Goal: Task Accomplishment & Management: Manage account settings

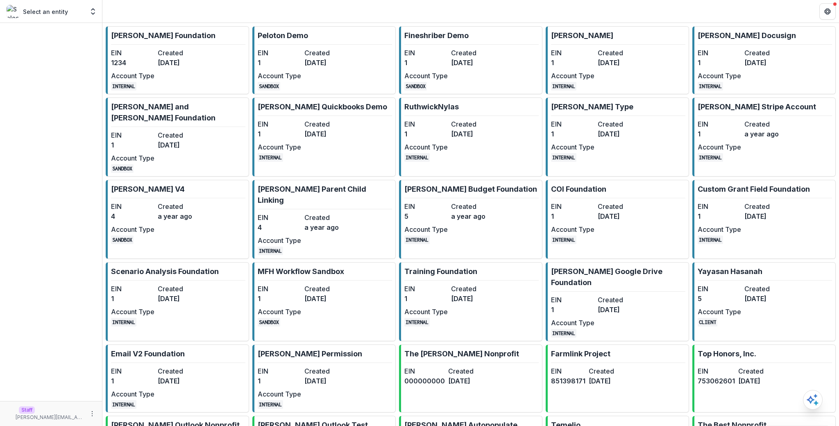
click at [94, 57] on div at bounding box center [51, 212] width 102 height 378
click at [143, 51] on dt "EIN" at bounding box center [132, 53] width 43 height 10
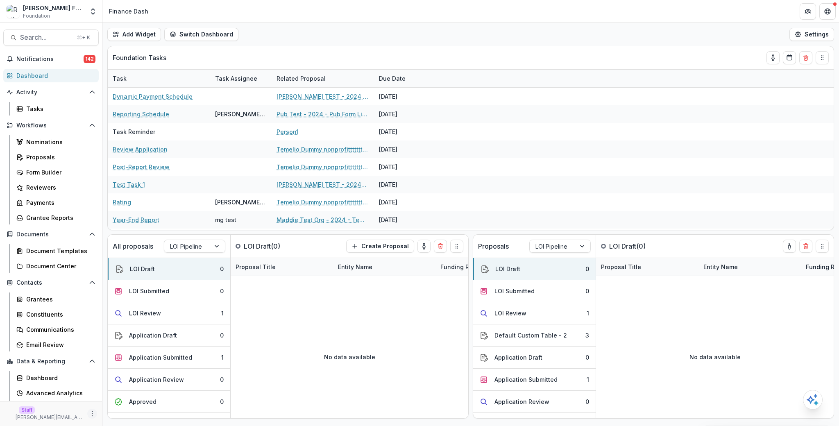
click at [90, 413] on icon "More" at bounding box center [92, 413] width 7 height 7
click at [132, 394] on link "User Settings" at bounding box center [144, 396] width 88 height 14
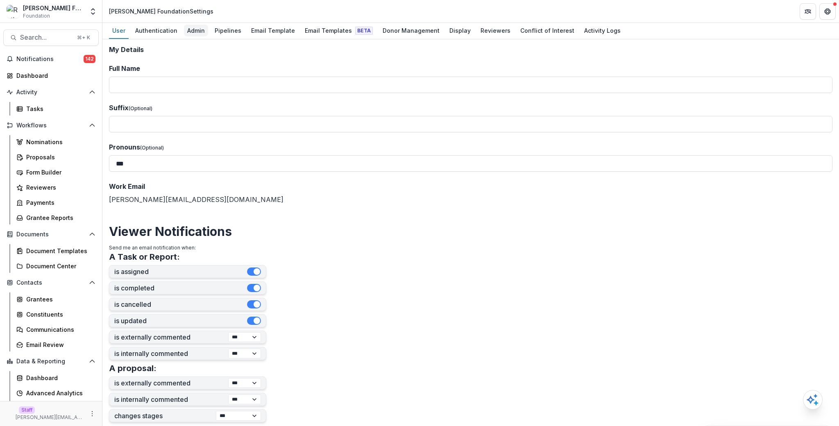
click at [188, 25] on div "Admin" at bounding box center [196, 31] width 24 height 12
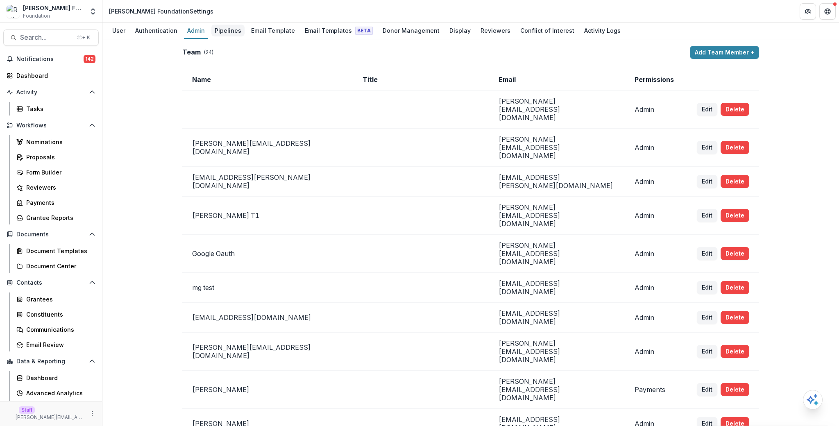
click at [229, 29] on div "Pipelines" at bounding box center [227, 31] width 33 height 12
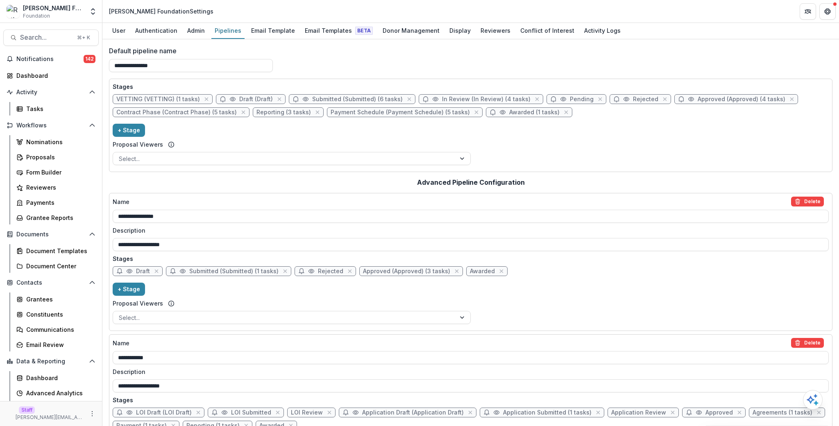
click at [462, 98] on span "In Review (In Review) (4 tasks)" at bounding box center [486, 99] width 88 height 7
select select "******"
select select
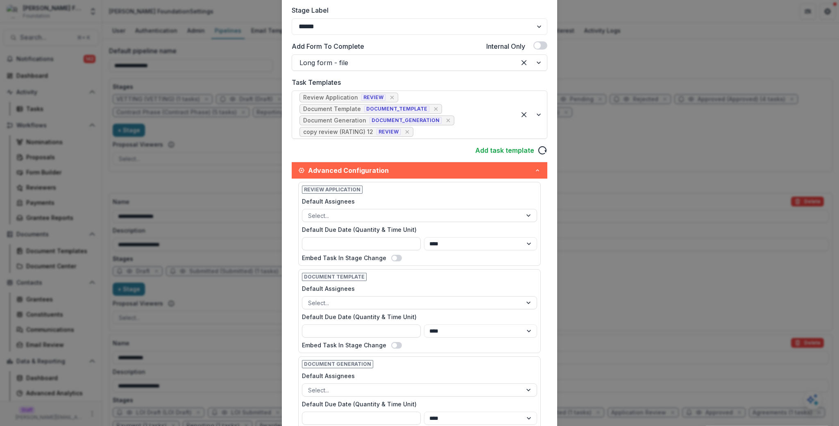
scroll to position [206, 0]
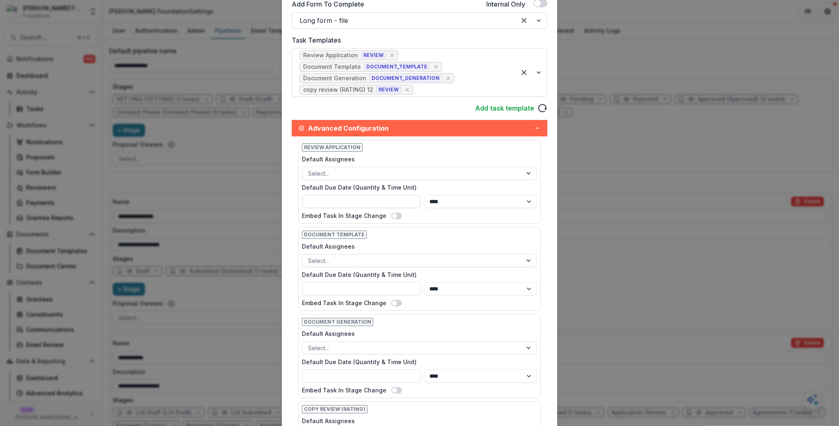
click at [371, 198] on input "Default Due Date (Quantity & Time Unit)" at bounding box center [361, 201] width 119 height 13
type input "*"
click at [500, 201] on select "**** ***** ****** *****" at bounding box center [480, 201] width 113 height 13
select select "*****"
click at [550, 183] on div "Stage Name Rename ********* Display Name ********* Description Stage Label ****…" at bounding box center [419, 250] width 275 height 811
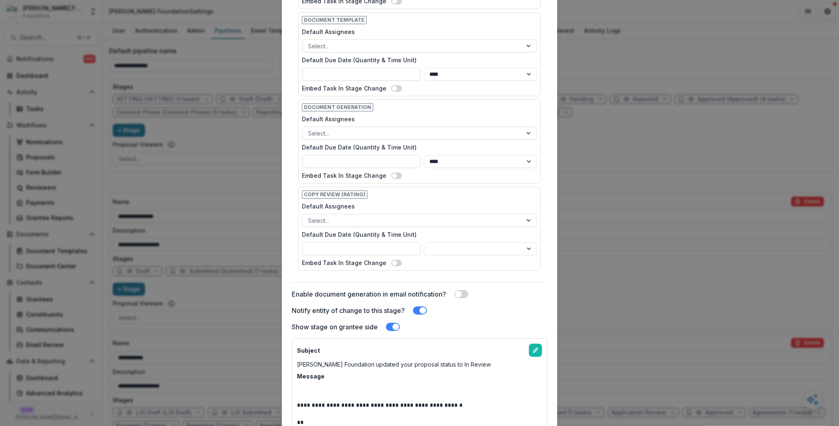
scroll to position [489, 0]
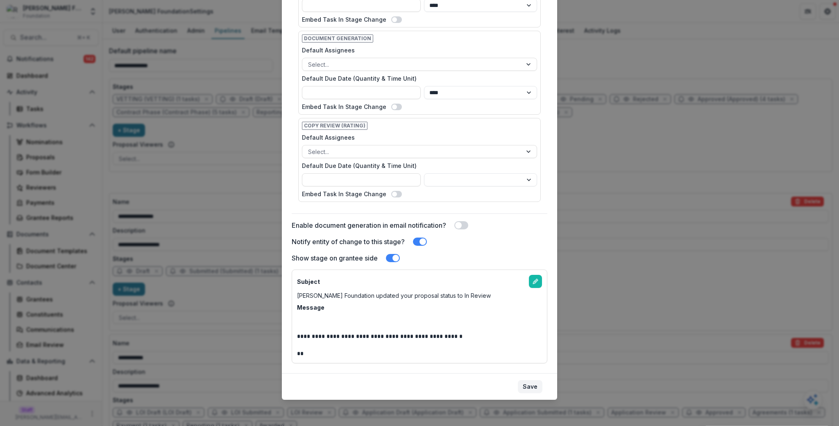
click at [534, 382] on button "Save" at bounding box center [530, 386] width 25 height 13
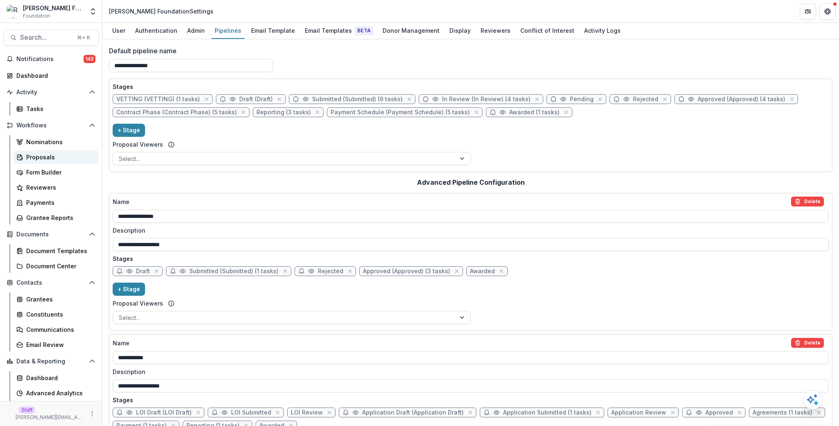
click at [48, 157] on div "Proposals" at bounding box center [59, 157] width 66 height 9
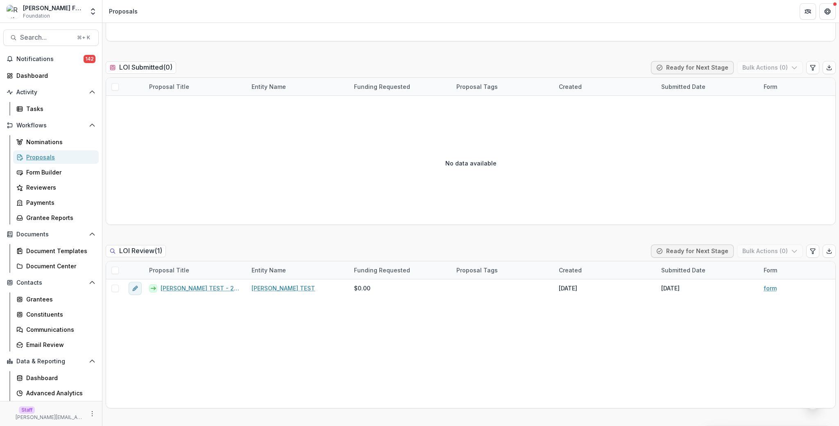
scroll to position [253, 0]
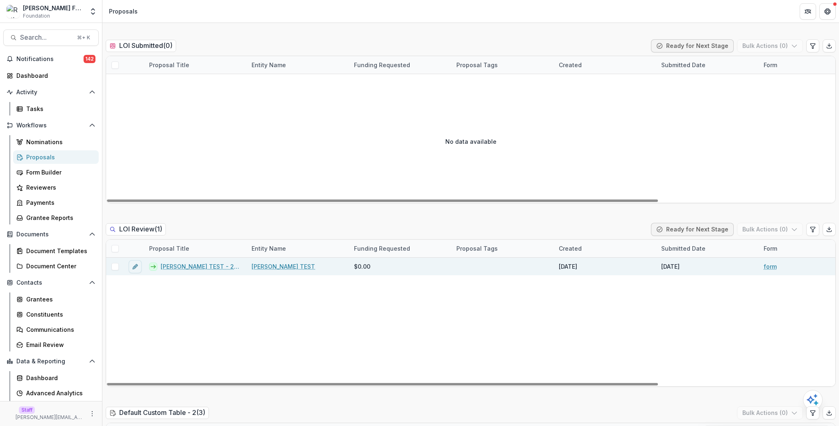
click at [195, 267] on link "Ruthwick TEST - 2024 - form" at bounding box center [201, 266] width 81 height 9
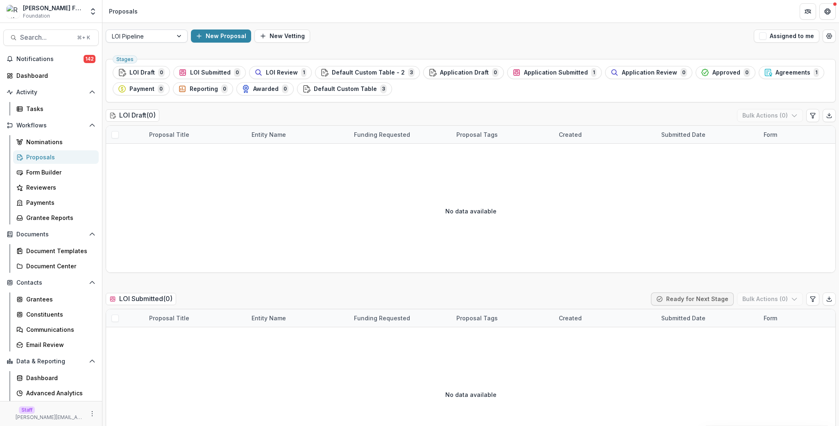
click at [153, 32] on div at bounding box center [139, 36] width 55 height 10
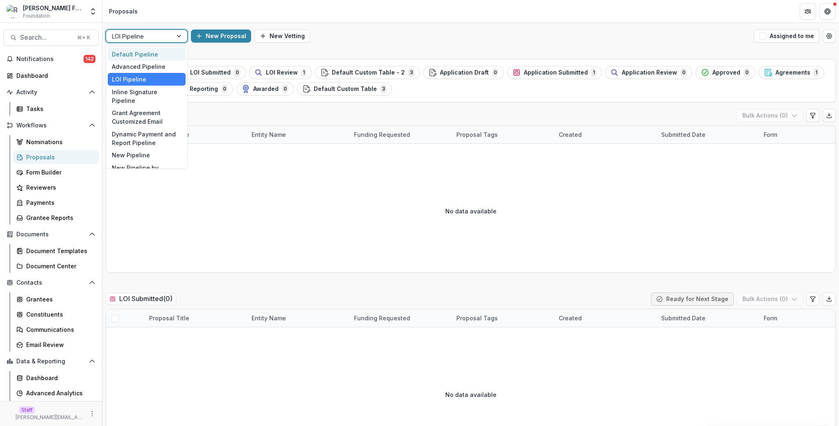
click at [157, 50] on div "Default Pipeline" at bounding box center [147, 54] width 78 height 13
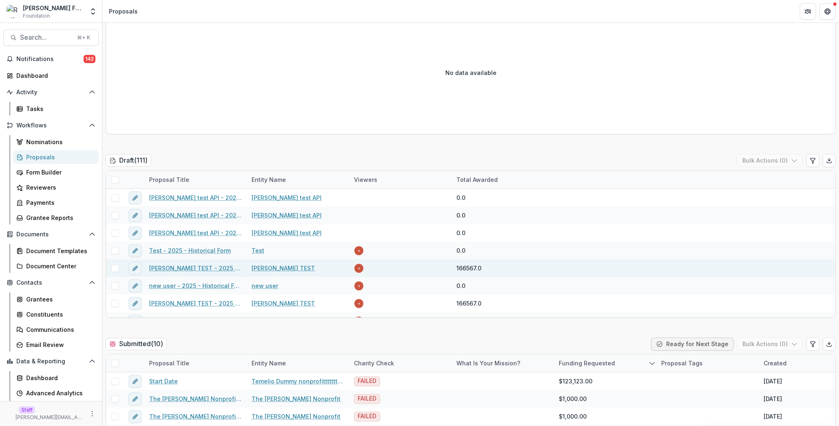
scroll to position [141, 0]
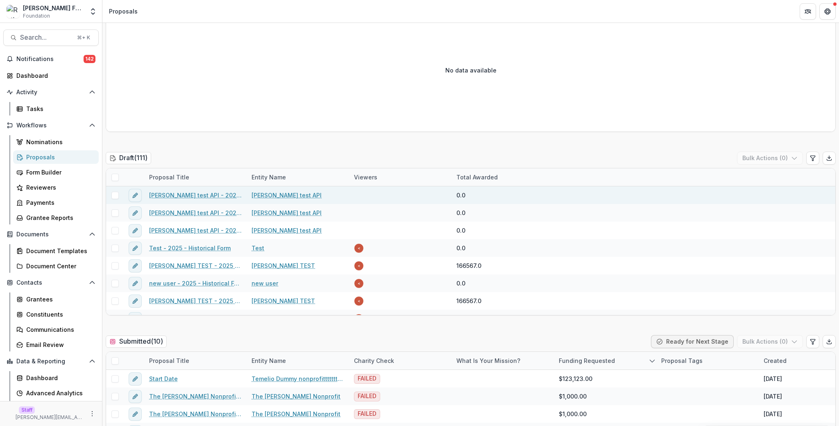
click at [208, 193] on link "Joyce test API - 2025 - Historical Form" at bounding box center [195, 195] width 93 height 9
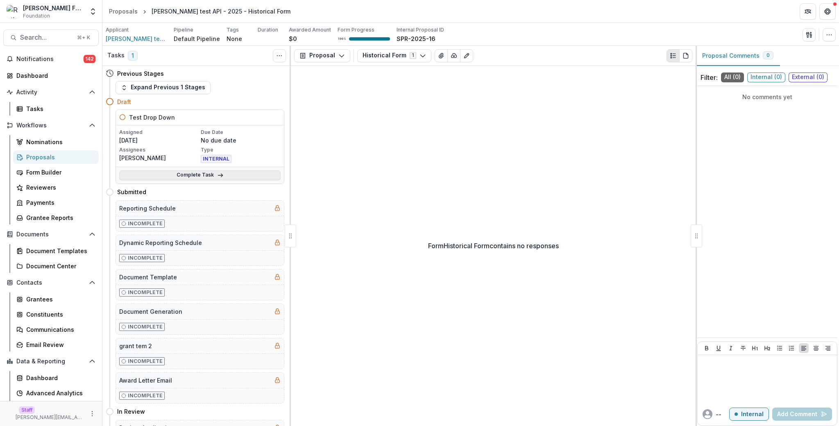
click at [266, 175] on link "Complete Task" at bounding box center [199, 175] width 161 height 10
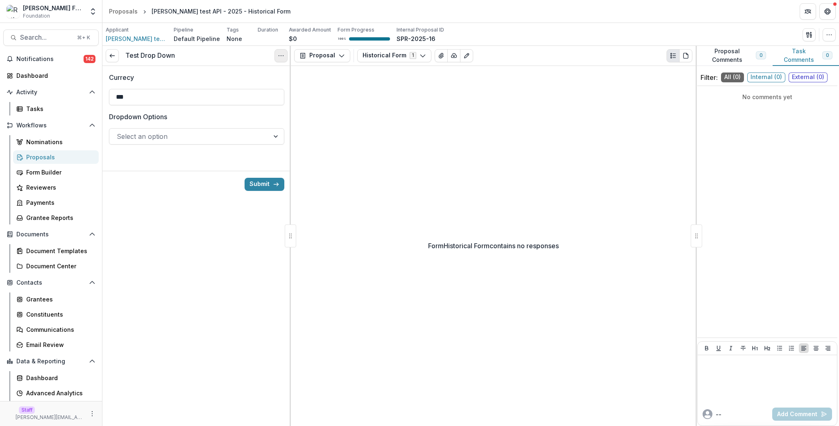
click at [281, 55] on circle "Options" at bounding box center [281, 55] width 0 height 0
click at [258, 91] on button "Cancel Task" at bounding box center [242, 92] width 88 height 14
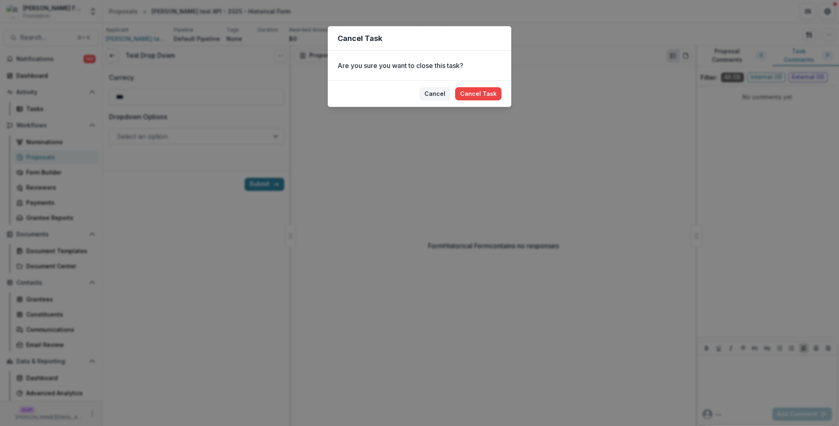
click at [489, 84] on footer "Cancel Cancel Task" at bounding box center [419, 93] width 183 height 27
click at [490, 93] on button "Cancel Task" at bounding box center [478, 93] width 46 height 13
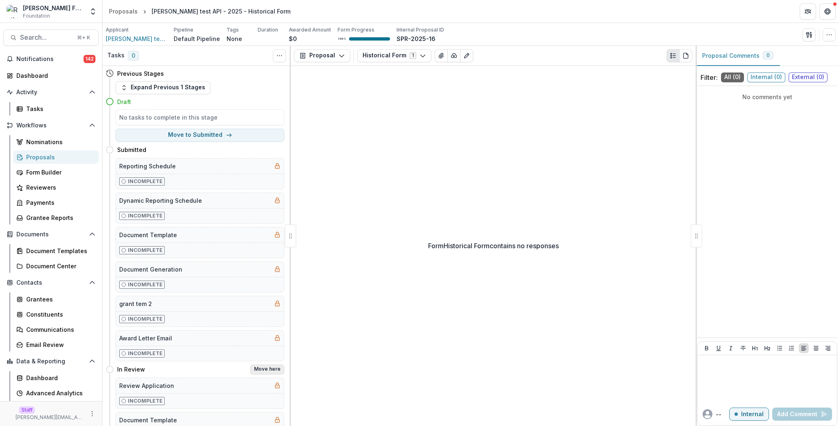
click at [265, 370] on button "Move here" at bounding box center [267, 369] width 34 height 10
select select "*********"
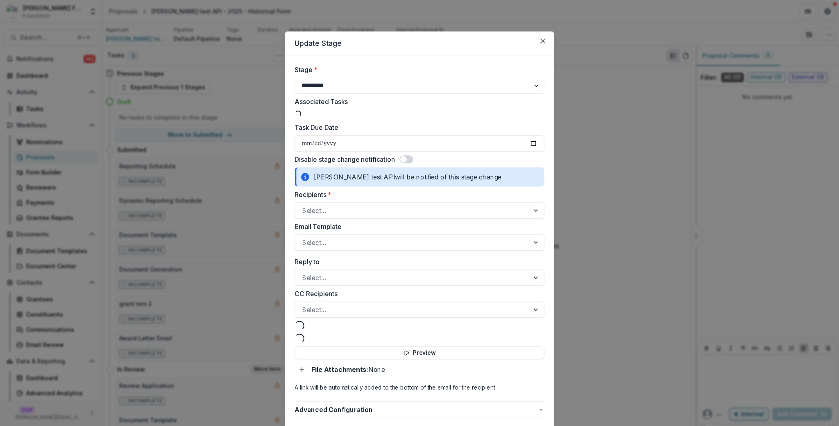
select select "**********"
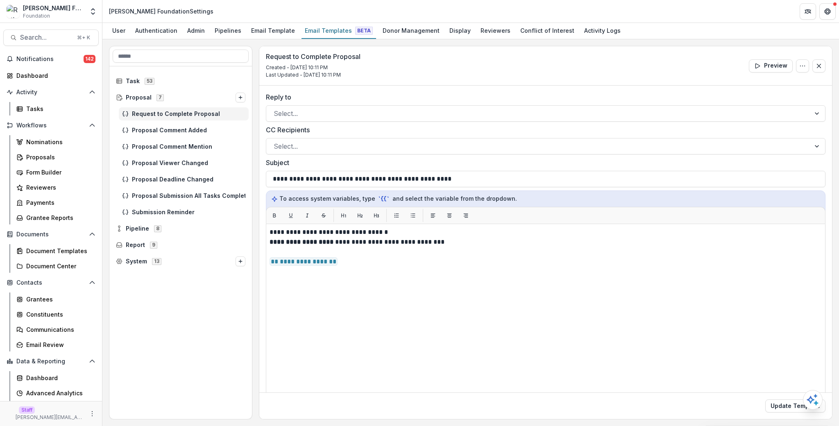
scroll to position [29, 0]
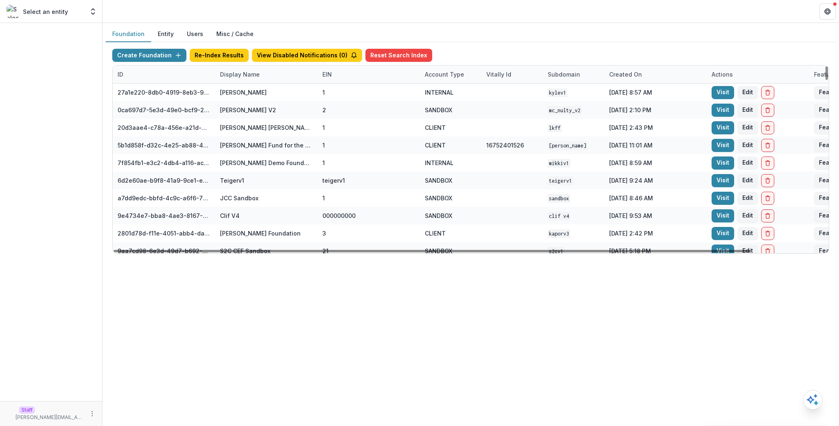
click at [268, 80] on div "Display Name" at bounding box center [266, 75] width 102 height 18
click at [259, 92] on input at bounding box center [266, 92] width 98 height 13
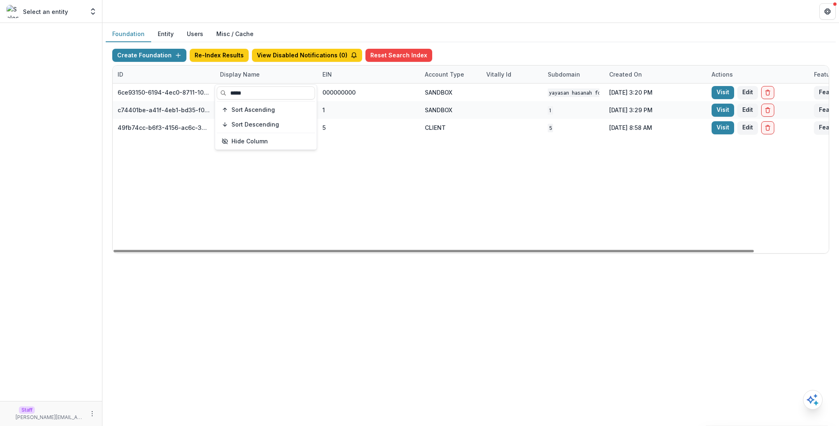
type input "*****"
click at [437, 165] on div "6ce93150-6194-4ec0-8711-10eea11397ba Yayasan Hasanah Foundation v1 000000000 SA…" at bounding box center [512, 169] width 798 height 170
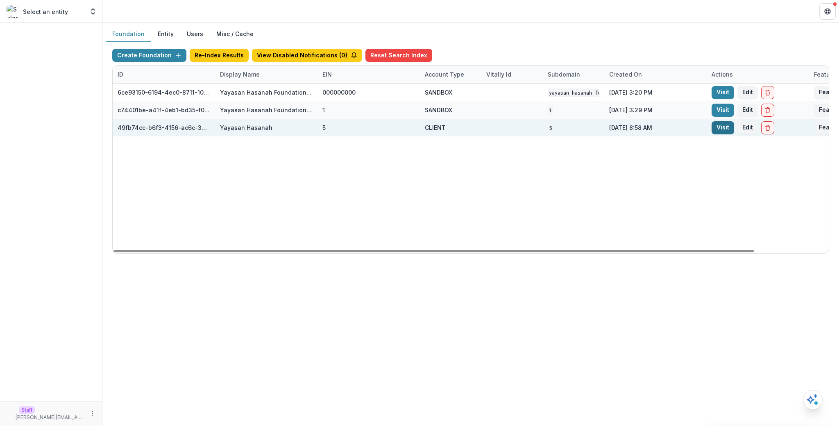
click at [717, 130] on link "Visit" at bounding box center [722, 127] width 23 height 13
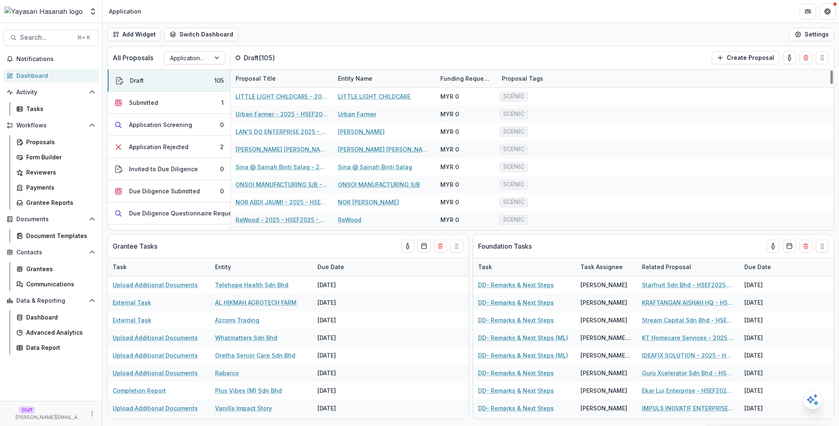
click at [470, 21] on header "Application" at bounding box center [470, 11] width 736 height 23
click at [56, 335] on div "Advanced Analytics" at bounding box center [59, 332] width 66 height 9
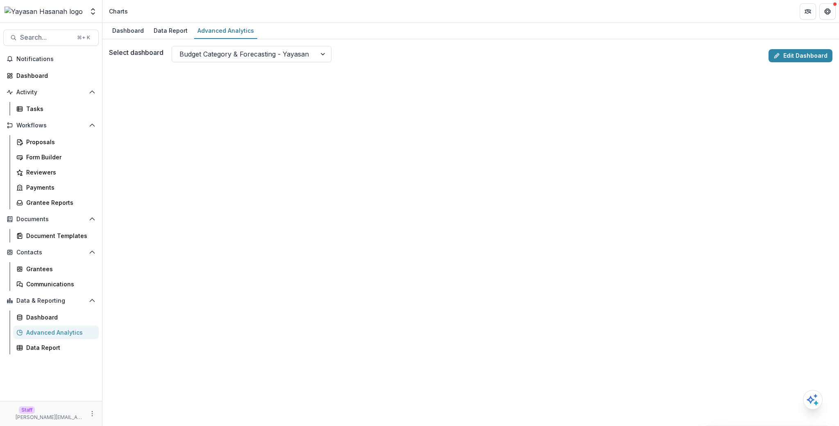
click at [651, 61] on div "Select dashboard Budget Category & Forecasting - Yayasan" at bounding box center [437, 54] width 656 height 16
click at [790, 55] on link "Edit Dashboard" at bounding box center [800, 55] width 64 height 13
click at [258, 55] on div at bounding box center [243, 53] width 129 height 11
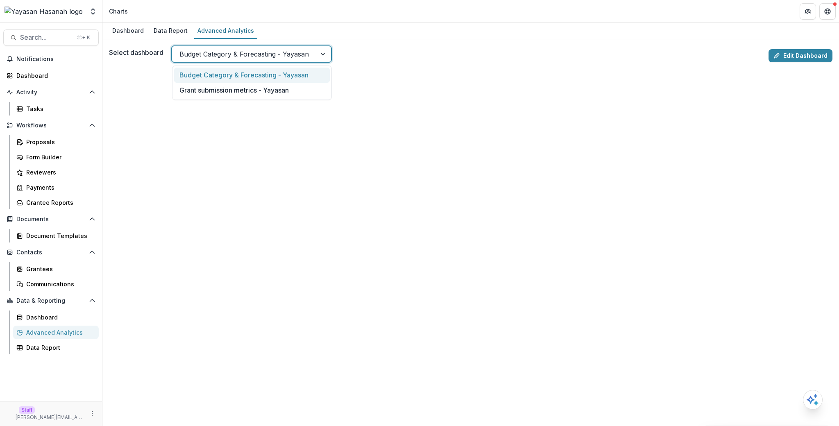
click at [394, 55] on div "Select dashboard Budget Category & Forecasting - Yayasan, 1 of 2. 2 results ava…" at bounding box center [437, 54] width 656 height 16
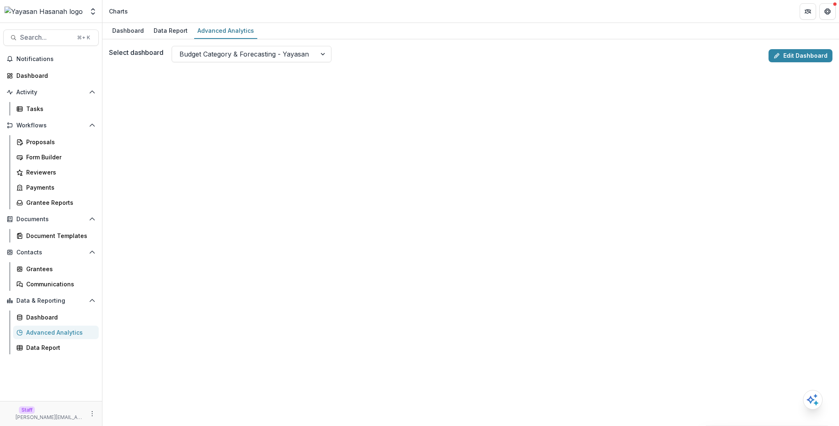
click at [501, 35] on div "Dashboard Data Report Advanced Analytics" at bounding box center [470, 31] width 736 height 16
click at [500, 34] on div "Dashboard Data Report Advanced Analytics" at bounding box center [470, 31] width 736 height 16
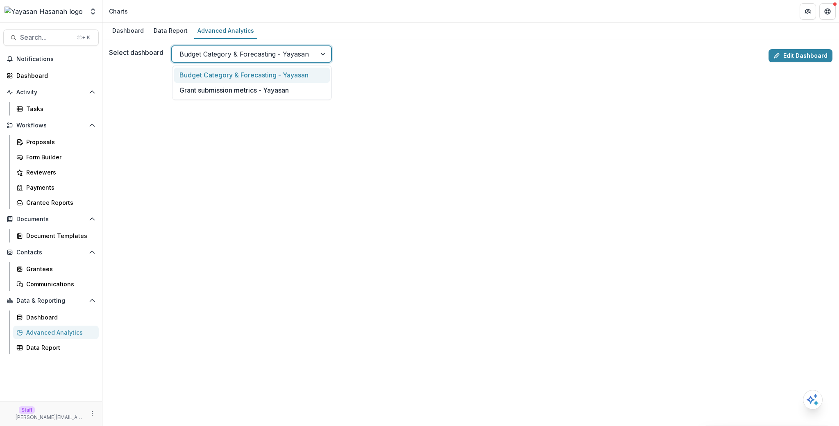
click at [262, 48] on div at bounding box center [243, 53] width 129 height 11
click at [346, 40] on div "Select dashboard Budget Category & Forecasting - Yayasan, 1 of 2. 2 results ava…" at bounding box center [470, 232] width 736 height 387
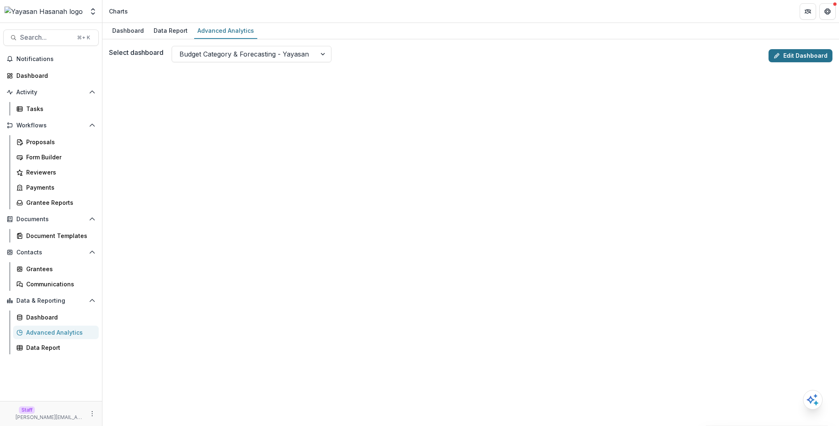
click at [796, 57] on link "Edit Dashboard" at bounding box center [800, 55] width 64 height 13
click at [93, 410] on icon "More" at bounding box center [92, 413] width 7 height 7
click at [124, 398] on link "User Settings" at bounding box center [146, 396] width 88 height 14
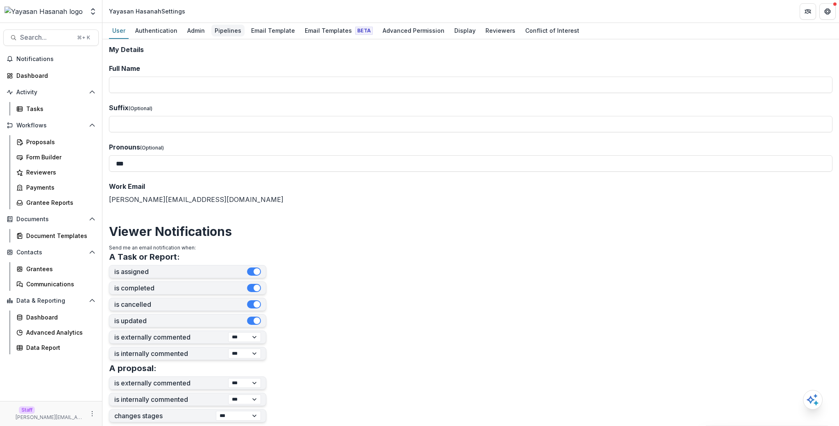
click at [224, 31] on div "Pipelines" at bounding box center [227, 31] width 33 height 12
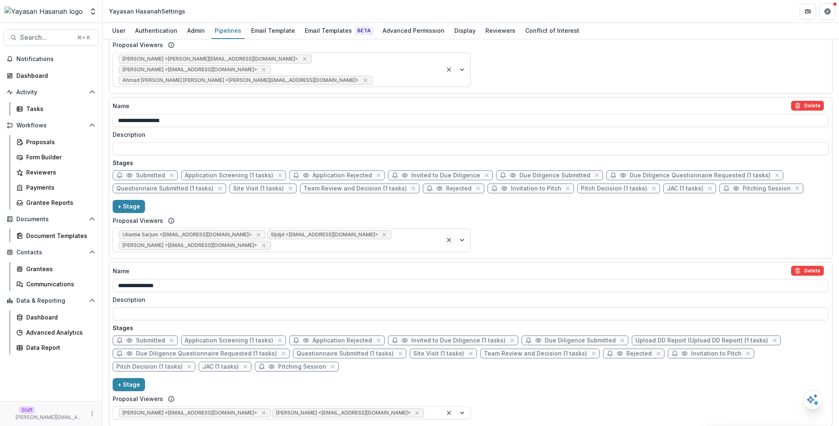
scroll to position [153, 0]
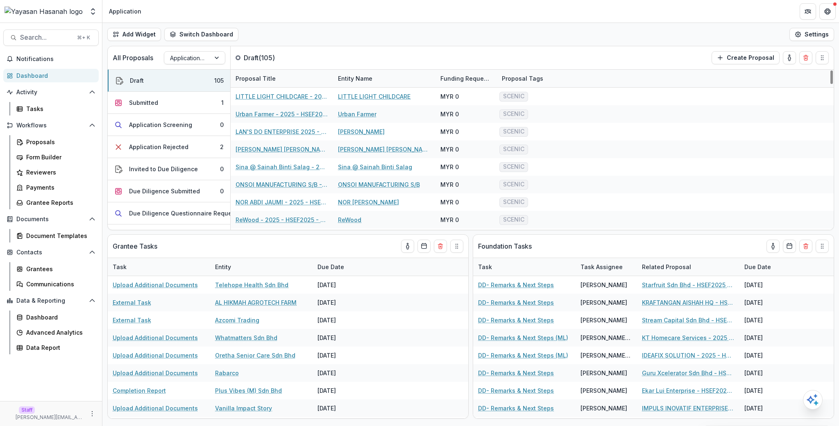
click at [639, 33] on div "Add Widget Switch Dashboard Application Operational New Dashboard Settings" at bounding box center [470, 34] width 736 height 23
click at [640, 36] on div "Add Widget Switch Dashboard Application Operational New Dashboard Settings" at bounding box center [470, 34] width 736 height 23
click at [195, 63] on div at bounding box center [187, 58] width 34 height 10
click at [287, 36] on div "Add Widget Switch Dashboard Application Operational New Dashboard Settings" at bounding box center [470, 34] width 736 height 23
click at [494, 56] on div "All Proposals Application + Due Diligence + Pitching Process Draft ( 105 ) Crea…" at bounding box center [453, 57] width 691 height 23
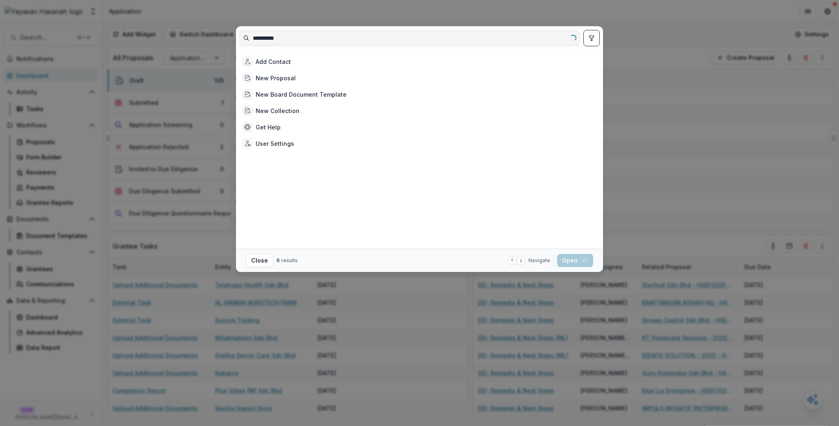
type input "**********"
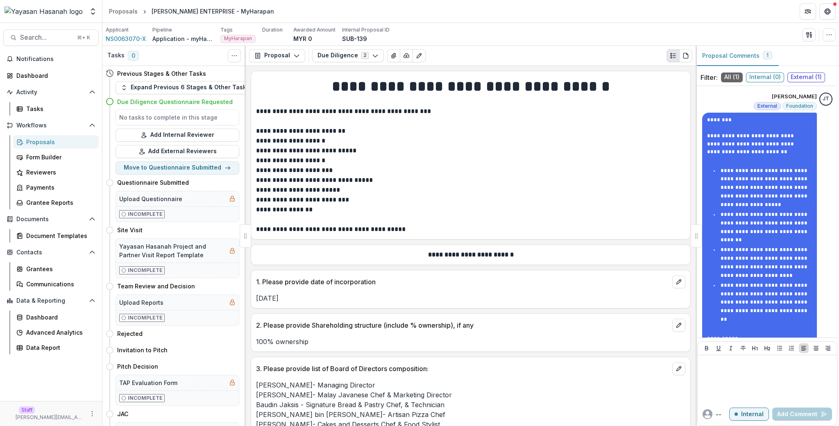
click at [412, 144] on p "**********" at bounding box center [469, 141] width 427 height 10
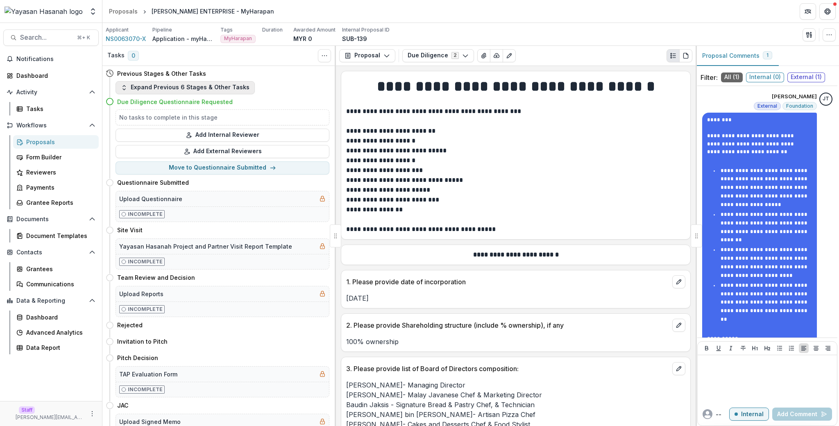
click at [192, 86] on button "Expand Previous 6 Stages & Other Tasks" at bounding box center [184, 87] width 139 height 13
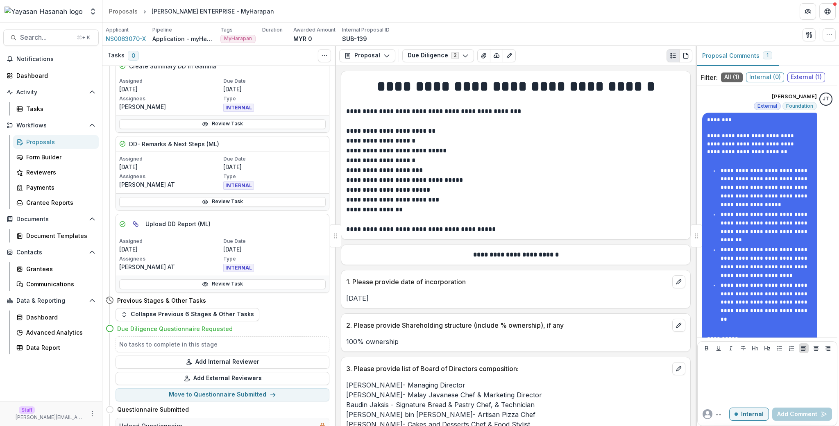
scroll to position [344, 0]
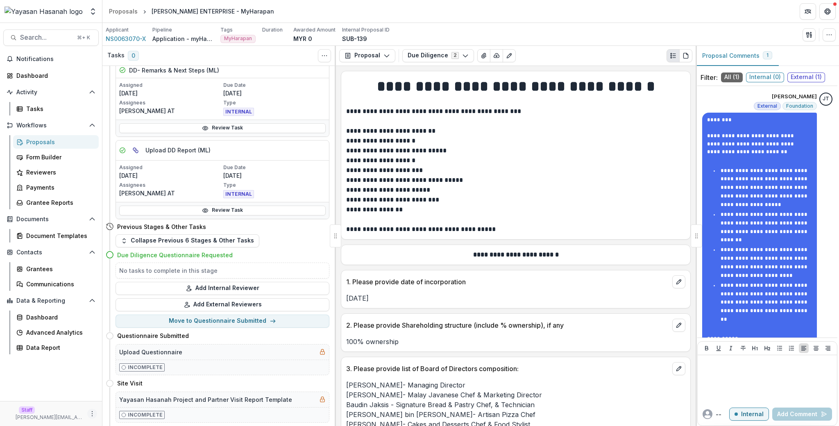
click at [92, 414] on circle "More" at bounding box center [92, 414] width 0 height 0
click at [130, 398] on link "User Settings" at bounding box center [146, 396] width 88 height 14
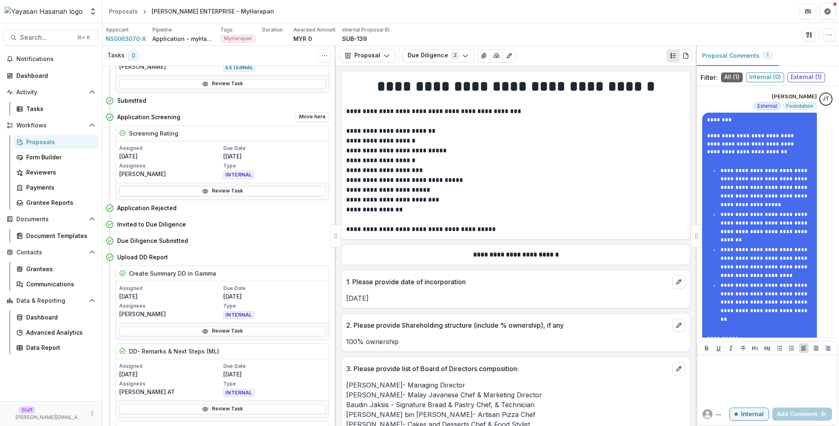
scroll to position [0, 0]
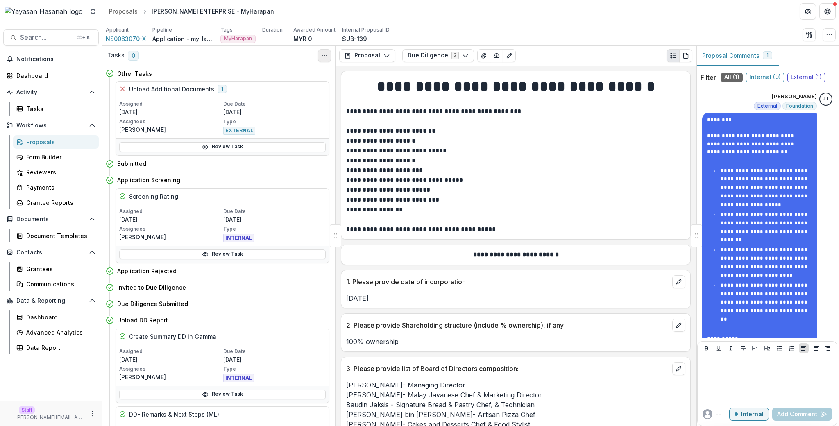
click at [318, 52] on button "Toggle View Cancelled Tasks" at bounding box center [324, 55] width 13 height 13
click at [320, 52] on button "Toggle View Cancelled Tasks" at bounding box center [324, 55] width 13 height 13
click at [229, 145] on link "Review Task" at bounding box center [222, 147] width 206 height 10
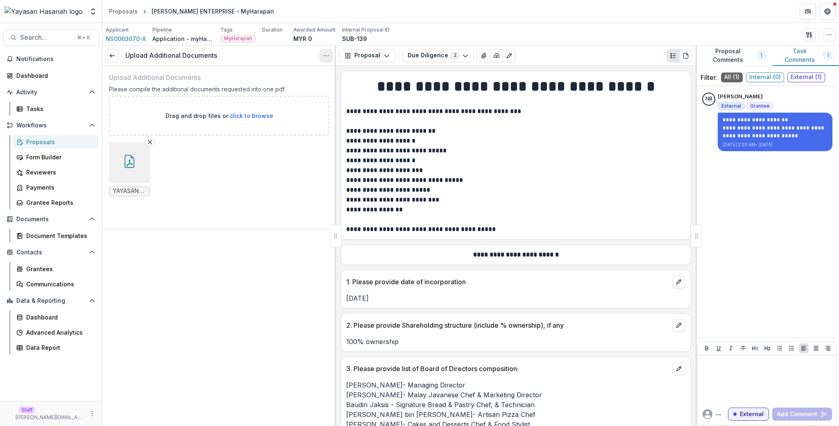
click at [323, 52] on button "Options" at bounding box center [325, 55] width 13 height 13
click at [294, 73] on link "View task" at bounding box center [287, 75] width 88 height 14
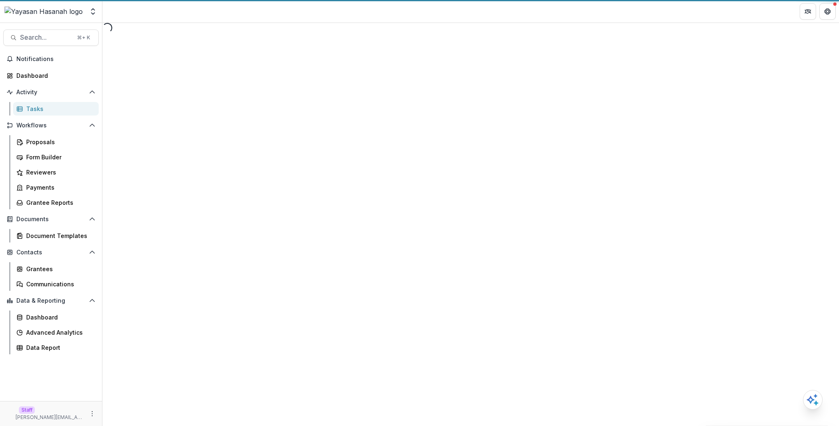
select select "********"
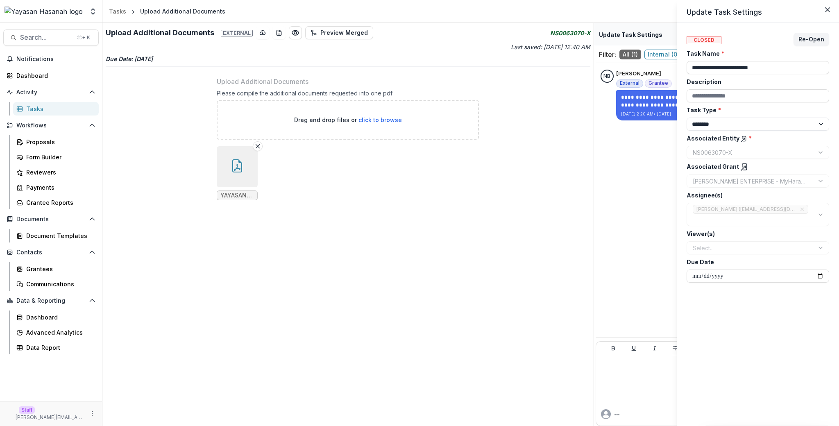
click at [742, 167] on icon at bounding box center [744, 167] width 5 height 6
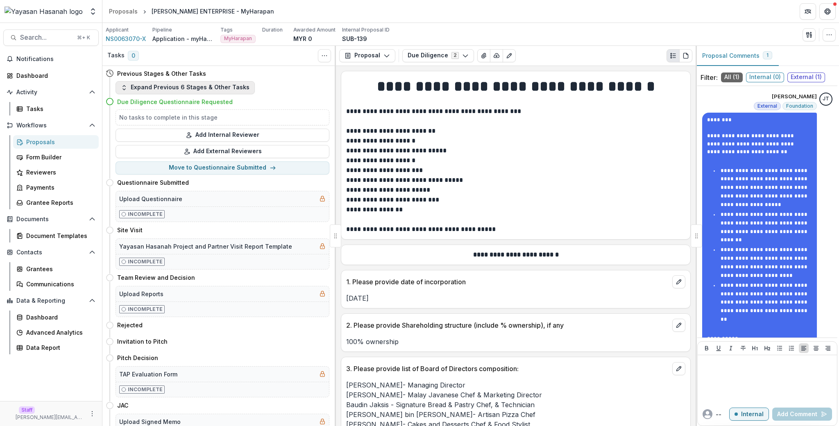
click at [225, 83] on button "Expand Previous 6 Stages & Other Tasks" at bounding box center [184, 87] width 139 height 13
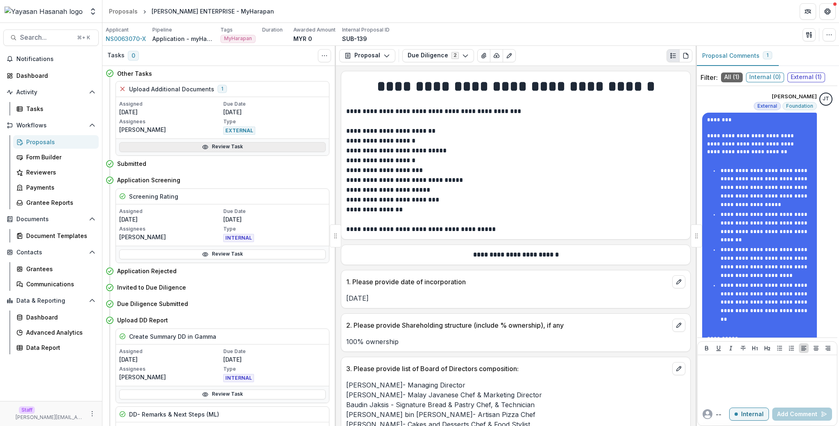
click at [211, 147] on link "Review Task" at bounding box center [222, 147] width 206 height 10
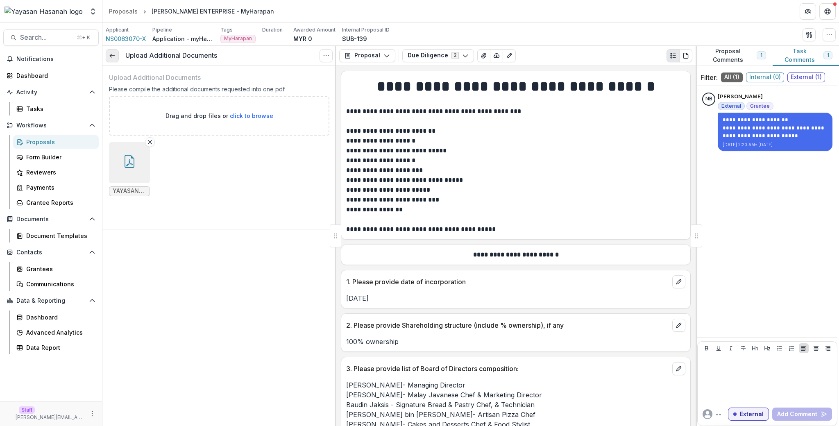
click at [109, 55] on icon at bounding box center [112, 55] width 7 height 7
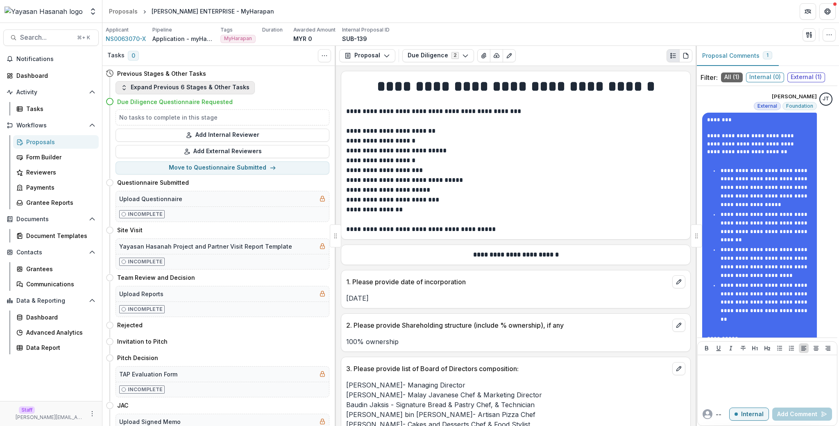
click at [204, 85] on button "Expand Previous 6 Stages & Other Tasks" at bounding box center [184, 87] width 139 height 13
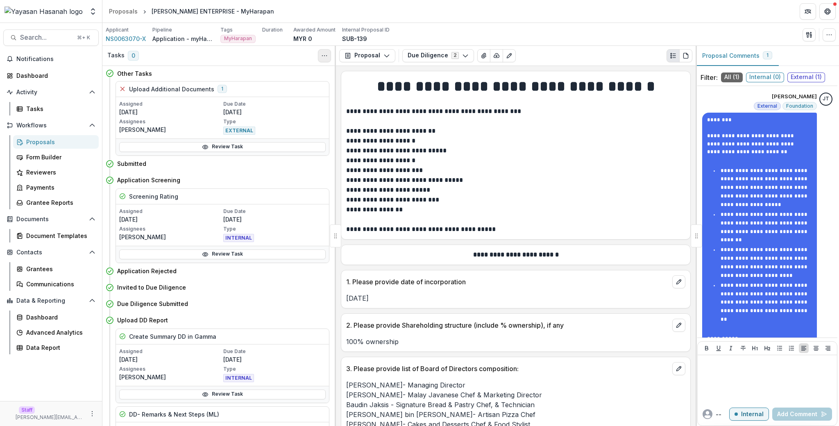
click at [325, 49] on div "Show Cancelled Tasks" at bounding box center [324, 55] width 13 height 13
click at [325, 50] on button "Toggle View Cancelled Tasks" at bounding box center [324, 55] width 13 height 13
click at [357, 72] on button "Show Cancelled Tasks" at bounding box center [364, 75] width 88 height 14
click at [319, 52] on button "Toggle View Cancelled Tasks" at bounding box center [324, 55] width 13 height 13
click at [370, 73] on button "Hide Cancelled Tasks" at bounding box center [364, 75] width 88 height 14
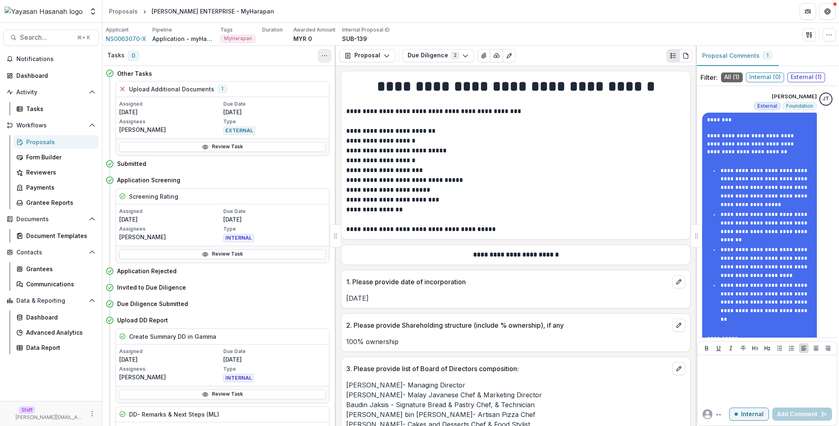
click at [316, 53] on div "Tasks 0 Show Cancelled Tasks" at bounding box center [218, 56] width 233 height 20
click at [319, 55] on button "Toggle View Cancelled Tasks" at bounding box center [324, 55] width 13 height 13
click at [349, 68] on button "Show Cancelled Tasks" at bounding box center [364, 75] width 88 height 14
click at [276, 72] on div "Other Tasks" at bounding box center [223, 73] width 212 height 9
click at [226, 151] on link "Review Task" at bounding box center [222, 147] width 206 height 10
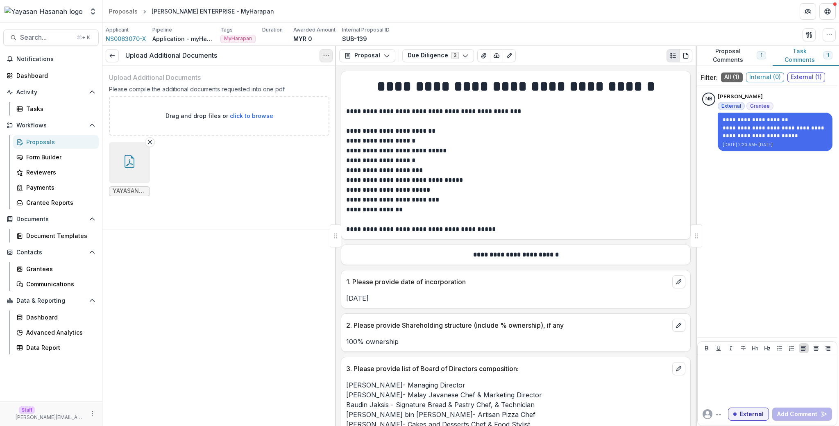
click at [326, 54] on icon "Options" at bounding box center [326, 55] width 7 height 7
click at [285, 90] on button "Reopen Task" at bounding box center [287, 92] width 88 height 14
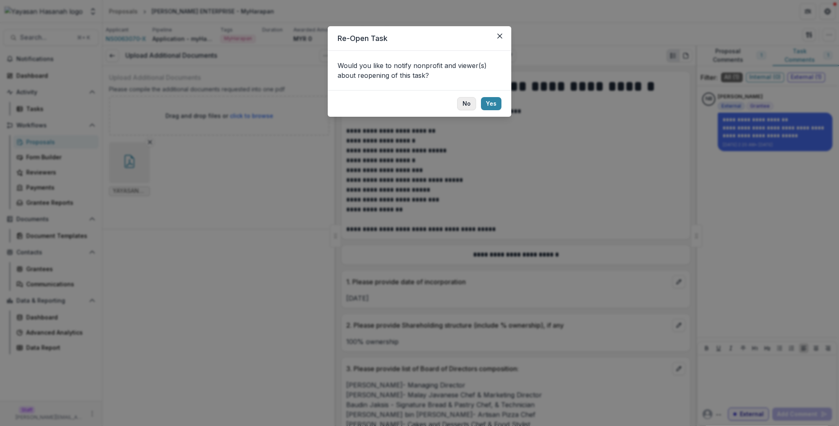
click at [461, 105] on button "No" at bounding box center [466, 103] width 19 height 13
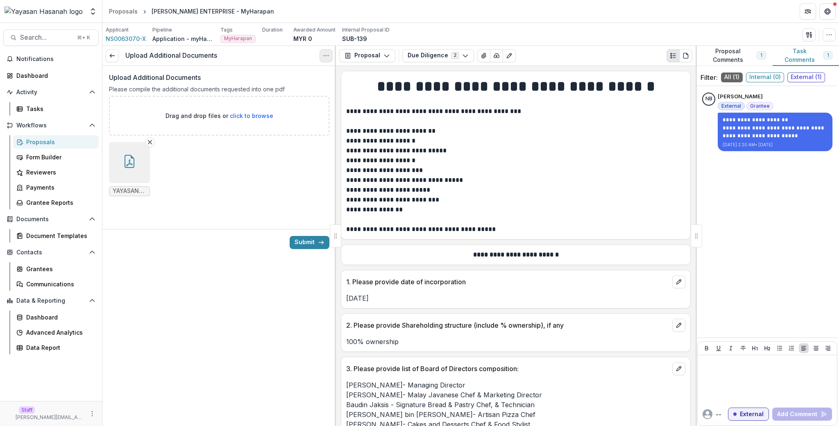
click at [323, 55] on icon "Options" at bounding box center [326, 55] width 7 height 7
click at [321, 53] on button "Options" at bounding box center [325, 55] width 13 height 13
click at [313, 244] on button "Submit" at bounding box center [309, 242] width 40 height 13
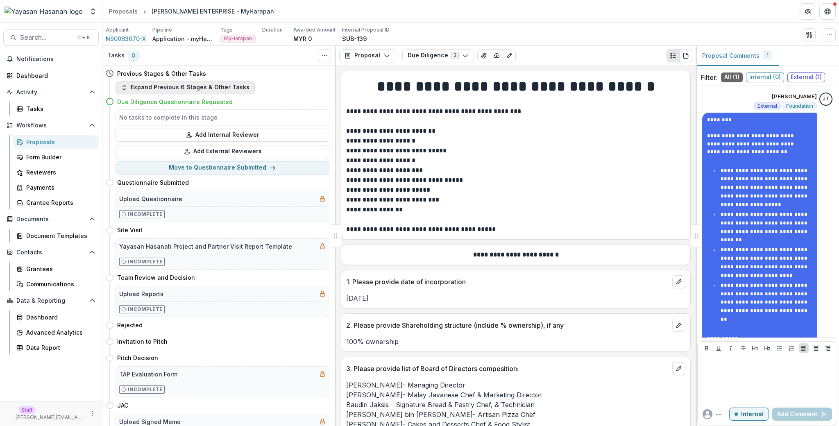
click at [228, 81] on button "Expand Previous 6 Stages & Other Tasks" at bounding box center [184, 87] width 139 height 13
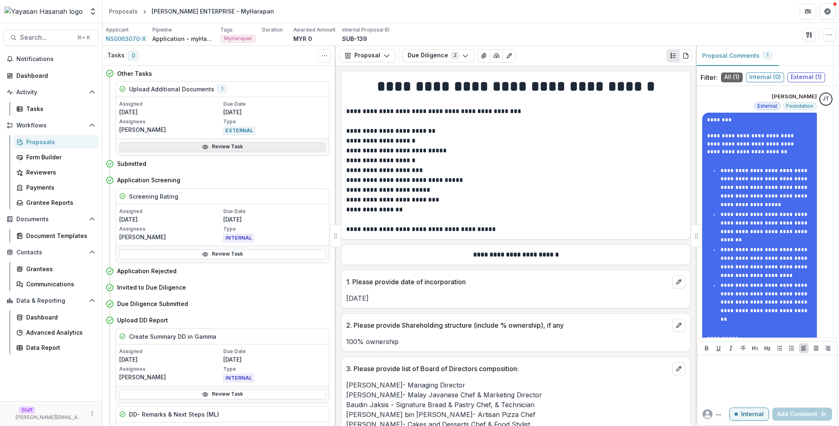
click at [235, 151] on link "Review Task" at bounding box center [222, 147] width 206 height 10
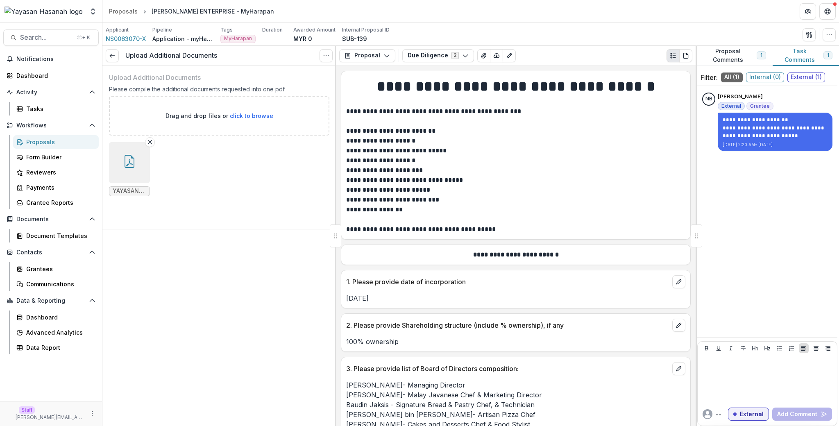
click at [141, 171] on button "button" at bounding box center [129, 162] width 41 height 41
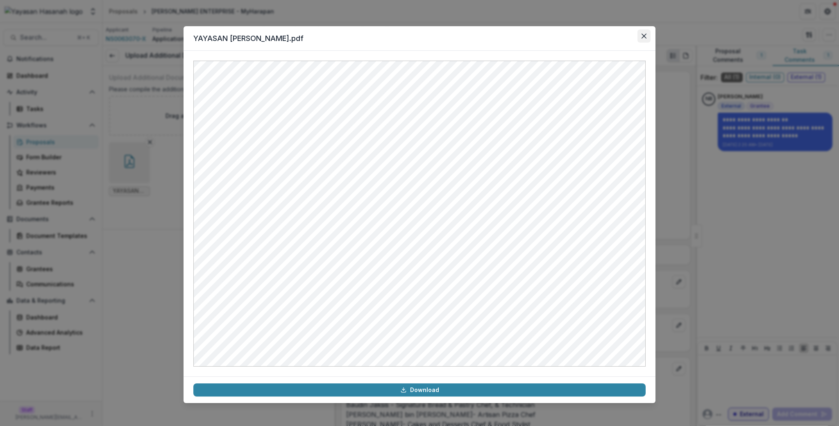
click at [639, 36] on button "Close" at bounding box center [643, 35] width 13 height 13
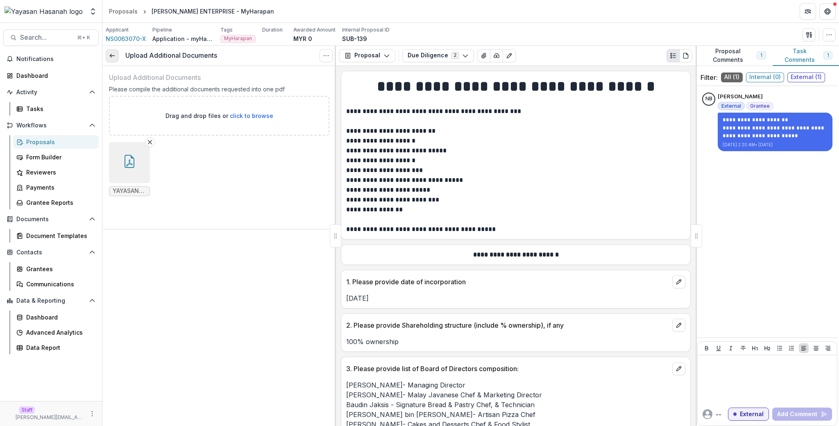
click at [109, 57] on icon at bounding box center [112, 55] width 7 height 7
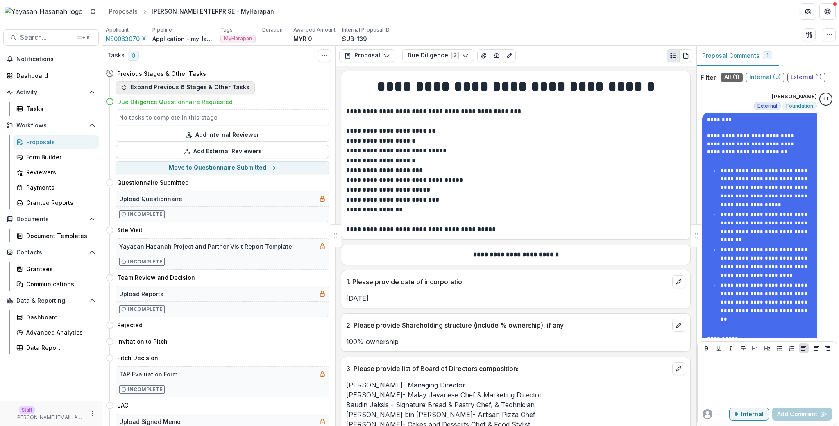
click at [154, 91] on button "Expand Previous 6 Stages & Other Tasks" at bounding box center [184, 87] width 139 height 13
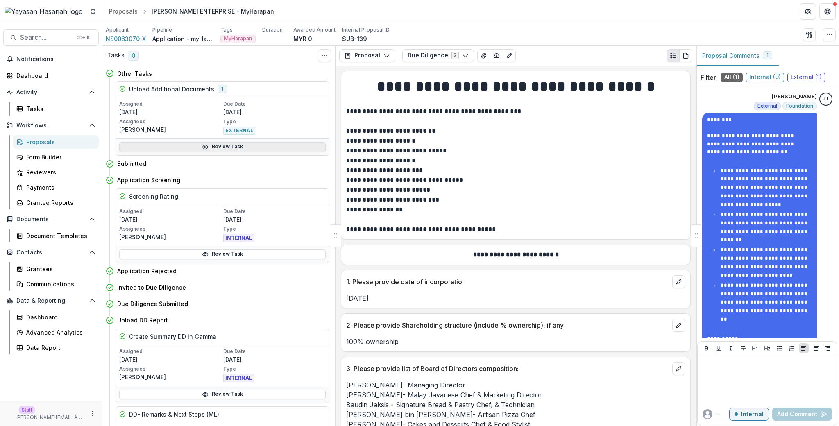
click at [242, 148] on link "Review Task" at bounding box center [222, 147] width 206 height 10
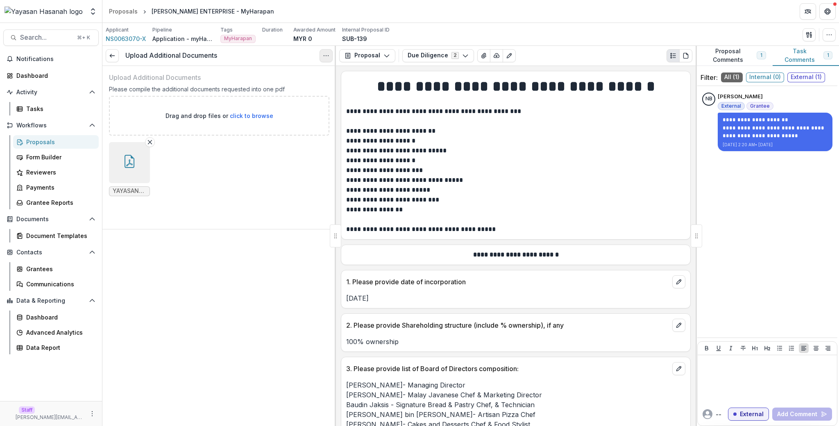
click at [323, 56] on circle "Options" at bounding box center [323, 55] width 0 height 0
click at [310, 72] on link "View task" at bounding box center [287, 75] width 88 height 14
select select "********"
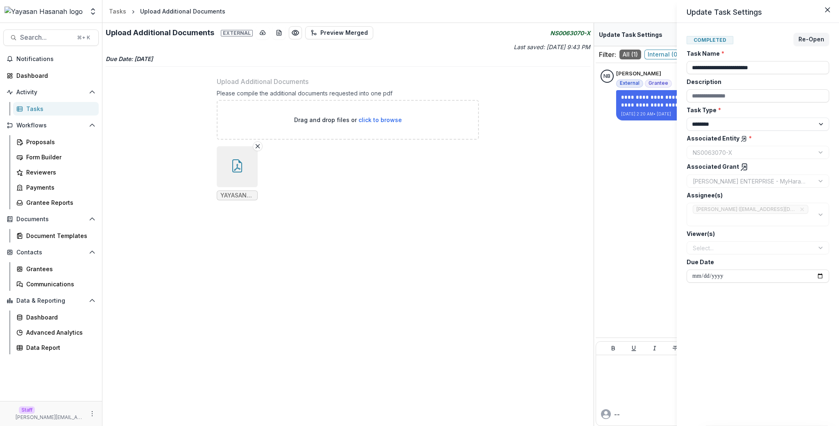
click at [310, 72] on div "**********" at bounding box center [419, 213] width 839 height 426
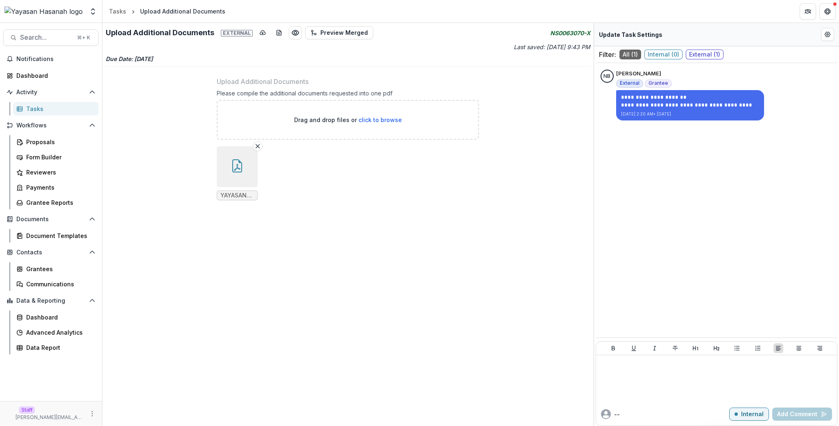
click at [511, 51] on p "Last saved: Aug 11, 2025, 9:43 PM" at bounding box center [469, 47] width 240 height 9
click at [512, 44] on p "Last saved: Aug 11, 2025, 9:43 PM" at bounding box center [469, 47] width 240 height 9
click at [517, 53] on div "Upload Additional Documents External Preview Merged NS0063070-X Last saved: Aug…" at bounding box center [347, 224] width 491 height 403
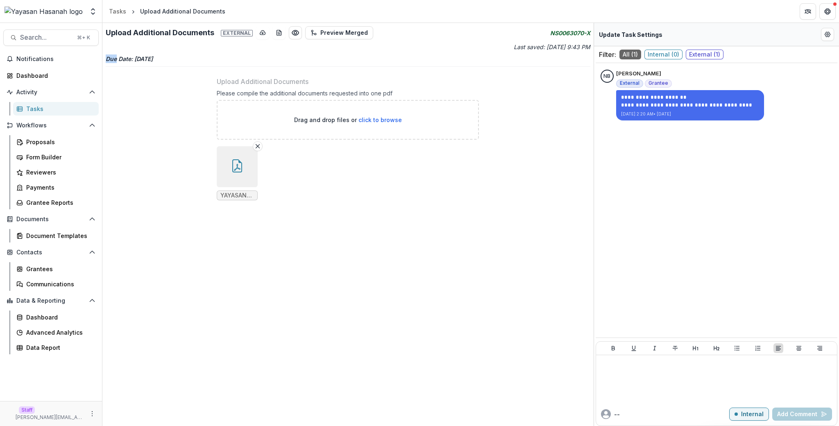
click at [517, 53] on div "Upload Additional Documents External Preview Merged NS0063070-X Last saved: Aug…" at bounding box center [347, 224] width 491 height 403
click at [517, 46] on p "Last saved: Aug 11, 2025, 9:43 PM" at bounding box center [469, 47] width 240 height 9
click at [516, 68] on div "Upload Additional Documents External Preview Merged NS0063070-X Last saved: Aug…" at bounding box center [347, 224] width 491 height 403
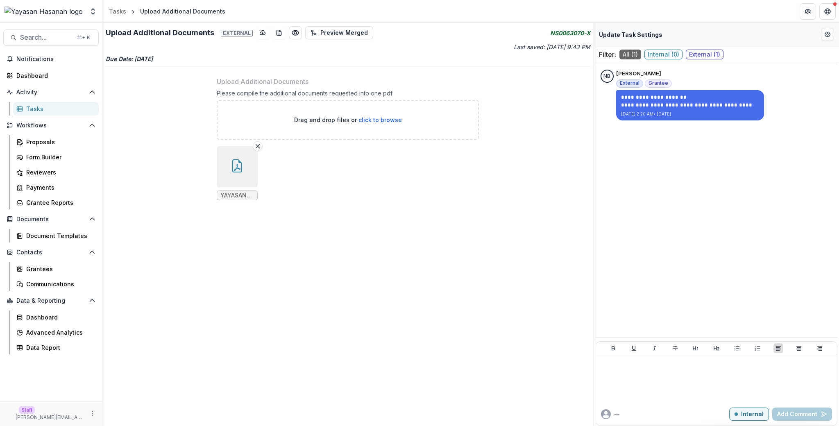
click at [538, 47] on p "Last saved: Aug 11, 2025, 9:43 PM" at bounding box center [469, 47] width 240 height 9
drag, startPoint x: 538, startPoint y: 47, endPoint x: 584, endPoint y: 49, distance: 46.3
click at [584, 49] on p "Last saved: Aug 11, 2025, 9:43 PM" at bounding box center [469, 47] width 240 height 9
click at [576, 47] on p "Last saved: Aug 11, 2025, 9:43 PM" at bounding box center [469, 47] width 240 height 9
click at [550, 45] on p "Last saved: Aug 11, 2025, 9:43 PM" at bounding box center [469, 47] width 240 height 9
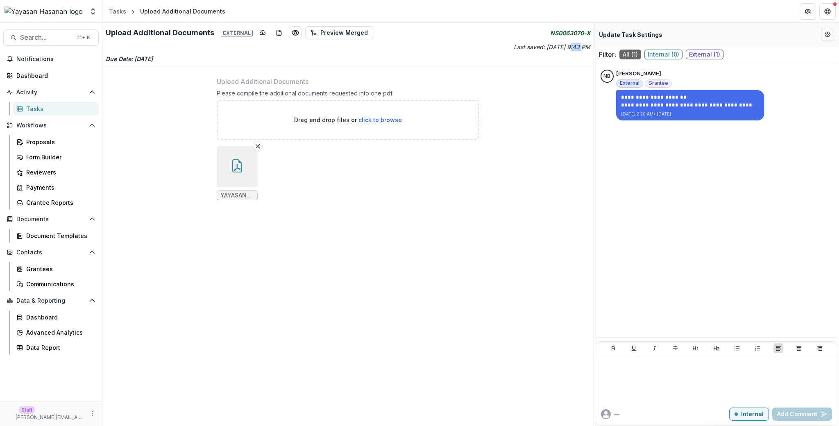
click at [550, 45] on p "Last saved: Aug 11, 2025, 9:43 PM" at bounding box center [469, 47] width 240 height 9
click at [536, 36] on div "Upload Additional Documents External Preview Merged NS0063070-X" at bounding box center [348, 32] width 484 height 13
click at [534, 50] on p "Last saved: Aug 11, 2025, 9:43 PM" at bounding box center [469, 47] width 240 height 9
drag, startPoint x: 534, startPoint y: 50, endPoint x: 581, endPoint y: 48, distance: 46.7
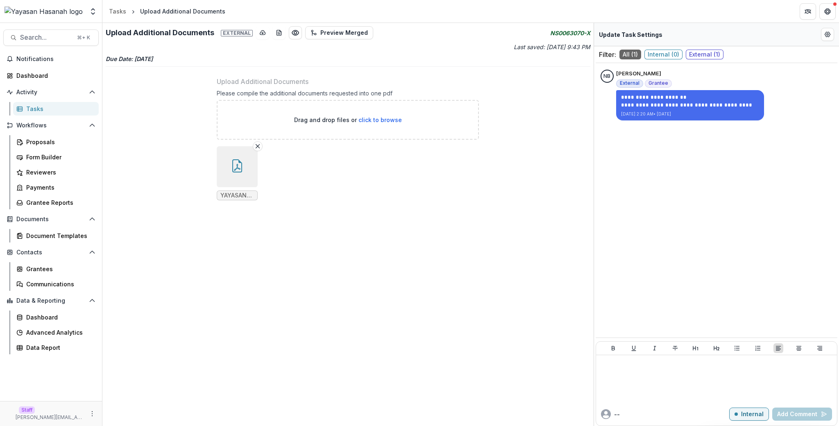
click at [581, 48] on p "Last saved: Aug 11, 2025, 9:43 PM" at bounding box center [469, 47] width 240 height 9
click at [825, 38] on button "Edit Form Settings" at bounding box center [827, 34] width 13 height 13
select select "********"
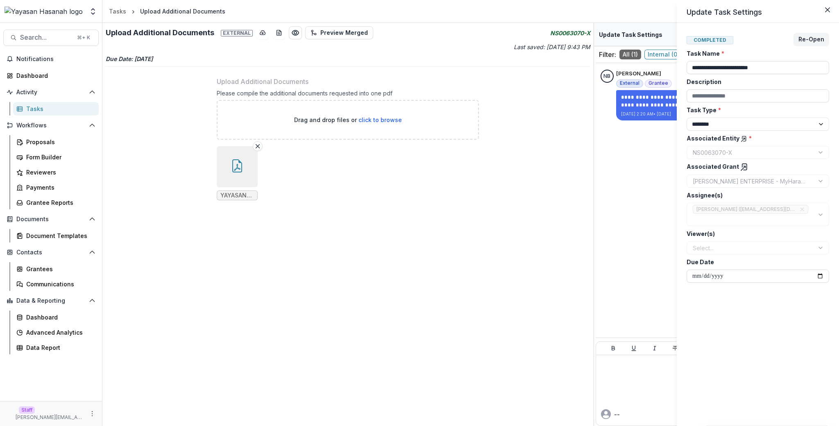
click at [541, 97] on div "**********" at bounding box center [419, 213] width 839 height 426
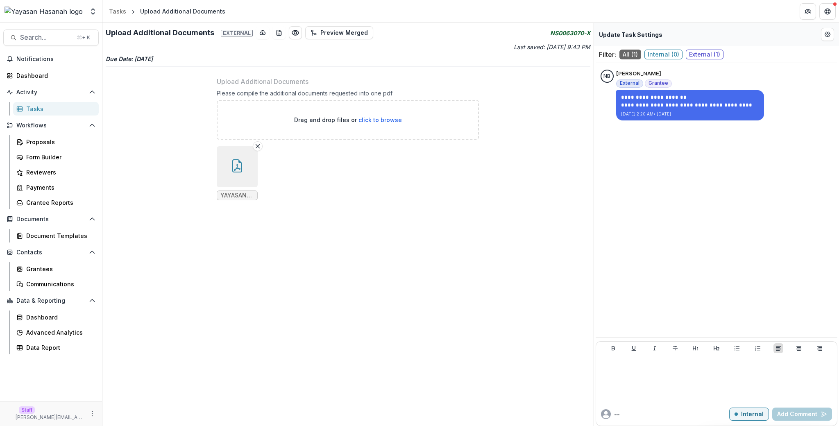
click at [500, 43] on p "Last saved: Aug 11, 2025, 9:43 PM" at bounding box center [469, 47] width 240 height 9
click at [497, 45] on p "Last saved: Aug 11, 2025, 9:43 PM" at bounding box center [469, 47] width 240 height 9
click at [826, 35] on icon "Edit Form Settings" at bounding box center [827, 34] width 7 height 7
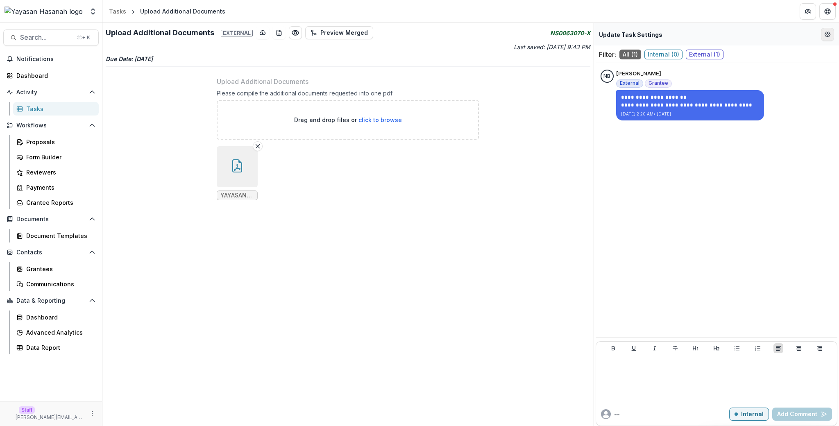
select select "********"
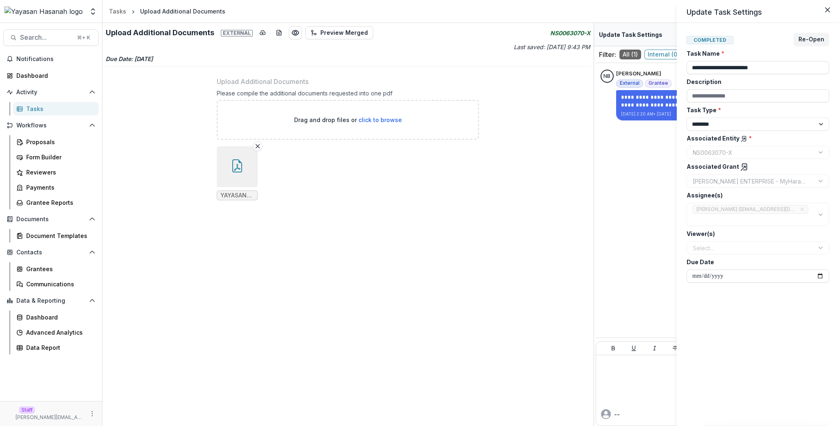
click at [706, 236] on label "Viewer(s)" at bounding box center [755, 233] width 138 height 9
click at [760, 228] on div "**********" at bounding box center [757, 165] width 142 height 233
drag, startPoint x: 380, startPoint y: 246, endPoint x: 606, endPoint y: 233, distance: 226.4
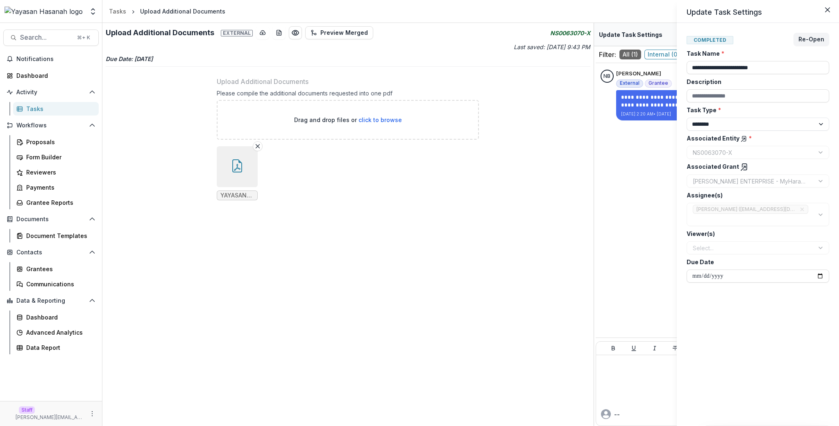
click at [381, 246] on div "**********" at bounding box center [419, 213] width 839 height 426
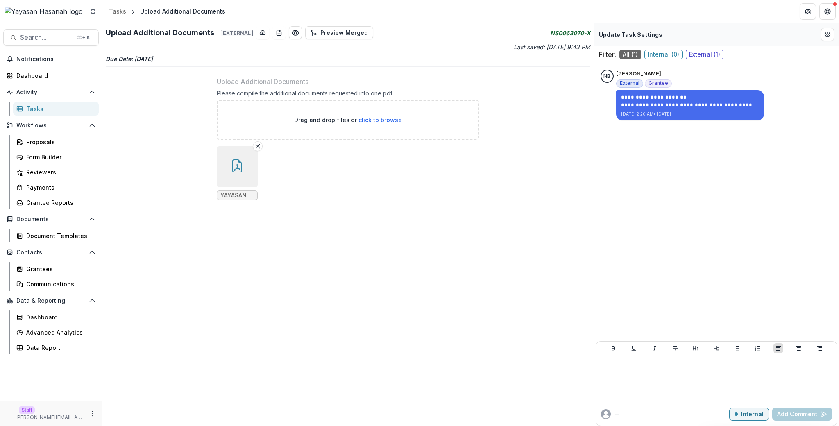
click at [156, 32] on h2 "Upload Additional Documents External" at bounding box center [179, 32] width 147 height 9
drag, startPoint x: 156, startPoint y: 32, endPoint x: 197, endPoint y: 26, distance: 41.7
click at [156, 32] on h2 "Upload Additional Documents External" at bounding box center [179, 32] width 147 height 9
click at [197, 27] on div "Upload Additional Documents External Preview Merged" at bounding box center [239, 32] width 267 height 13
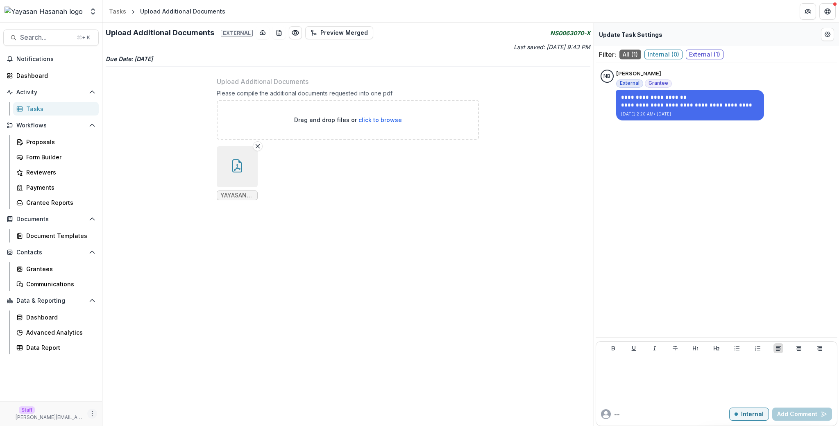
click at [92, 415] on icon "More" at bounding box center [92, 413] width 7 height 7
click at [136, 397] on link "User Settings" at bounding box center [146, 396] width 88 height 14
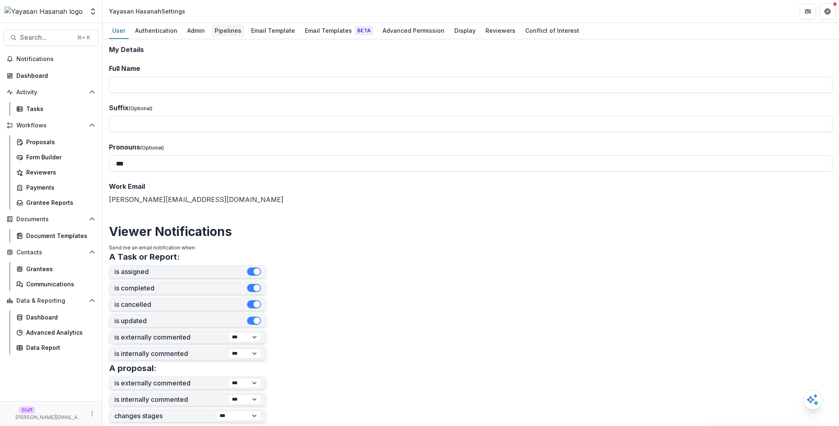
click at [218, 31] on div "Pipelines" at bounding box center [227, 31] width 33 height 12
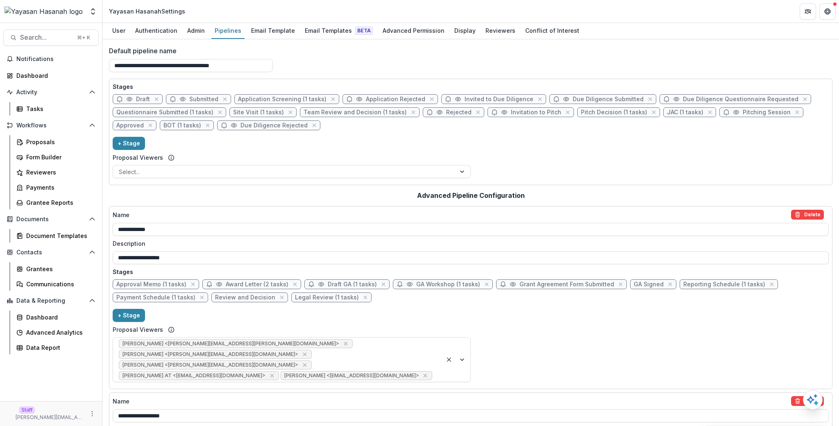
scroll to position [1280, 0]
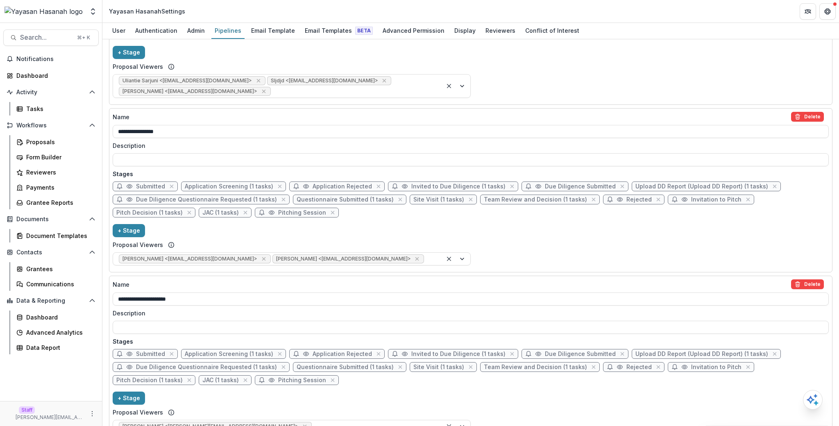
click at [674, 351] on span "Upload DD Report (Upload DD Report) (1 tasks)" at bounding box center [701, 354] width 133 height 7
select select "******"
click at [654, 351] on span "Upload DD Report (Upload DD Report) (1 tasks)" at bounding box center [701, 354] width 133 height 7
select select "******"
click at [185, 364] on span "Due Diligence Questionnaire Requested (1 tasks)" at bounding box center [206, 367] width 141 height 7
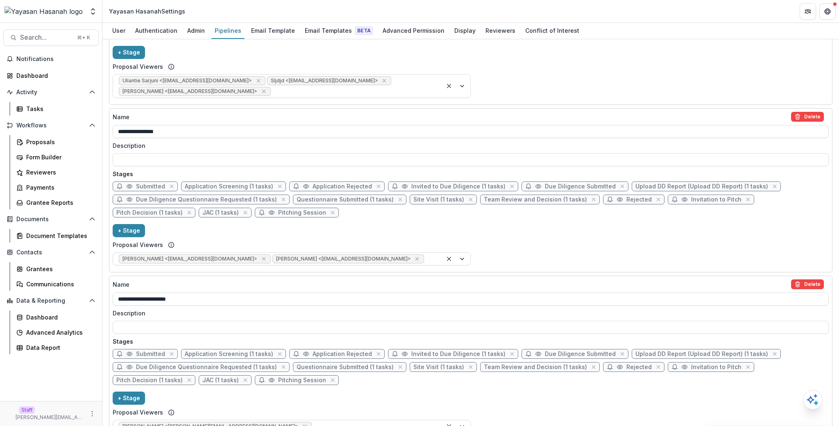
select select "******"
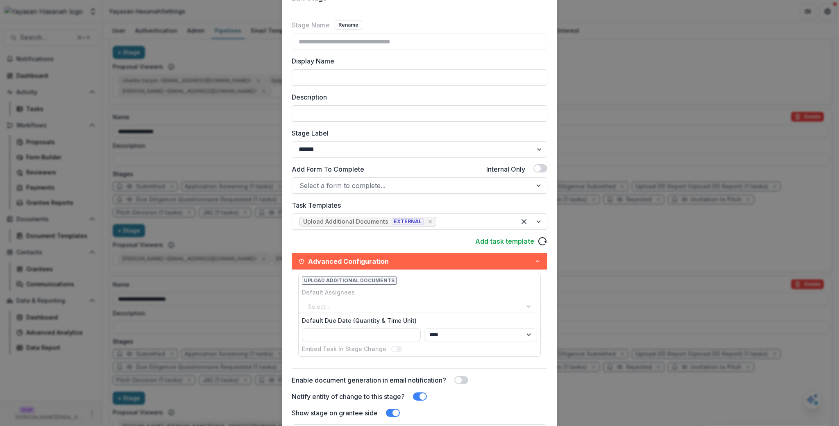
scroll to position [30, 0]
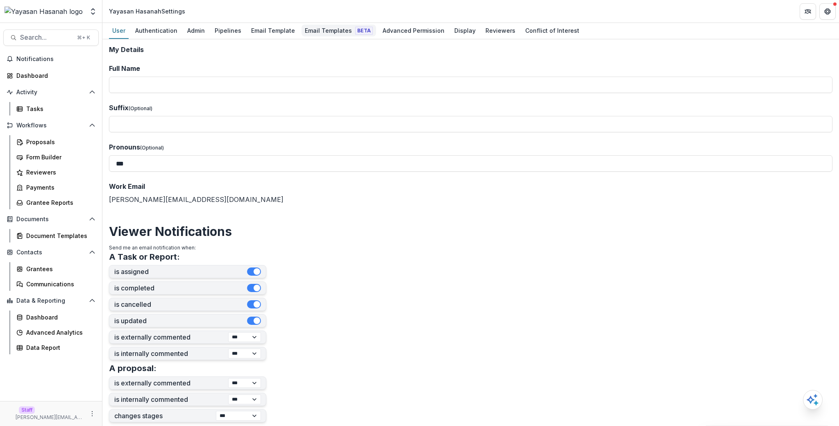
click at [339, 35] on div "Email Templates Beta" at bounding box center [338, 31] width 75 height 12
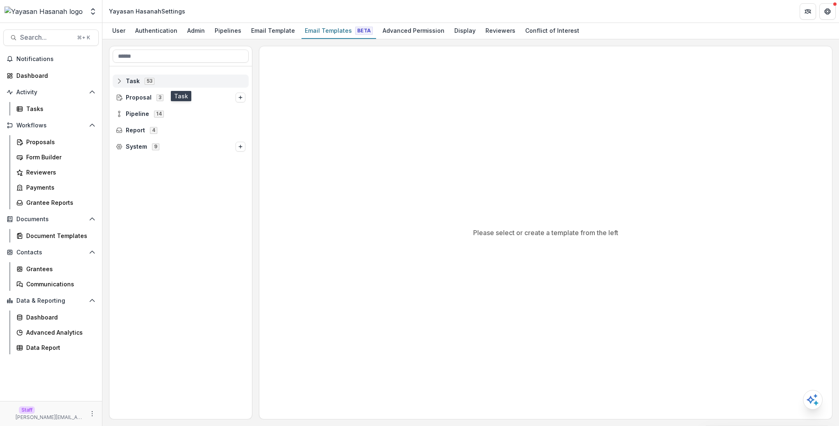
click at [120, 81] on icon at bounding box center [119, 81] width 7 height 7
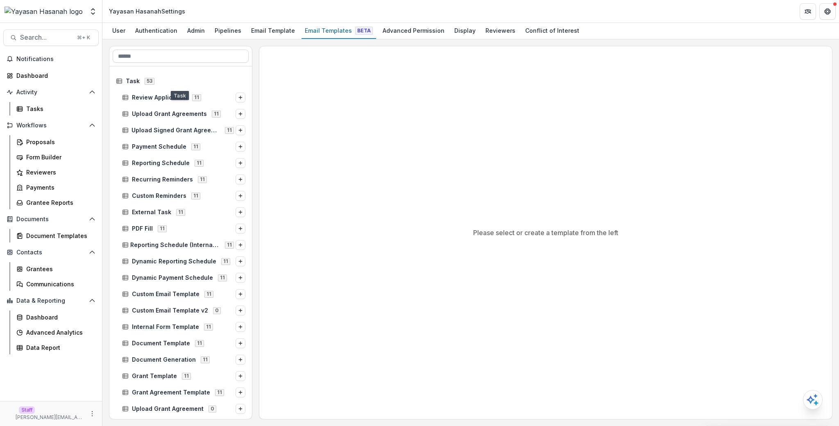
click at [152, 53] on input at bounding box center [181, 56] width 136 height 13
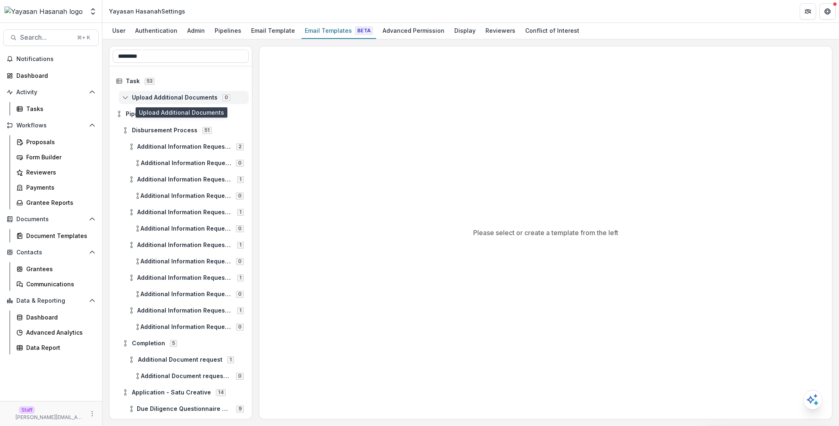
type input "*********"
click at [188, 95] on span "Upload Additional Documents" at bounding box center [175, 97] width 86 height 7
click at [124, 97] on icon at bounding box center [125, 97] width 7 height 7
click at [154, 102] on div "Upload Additional Documents 0" at bounding box center [184, 97] width 130 height 13
click at [153, 102] on div "Upload Additional Documents 0" at bounding box center [184, 97] width 130 height 13
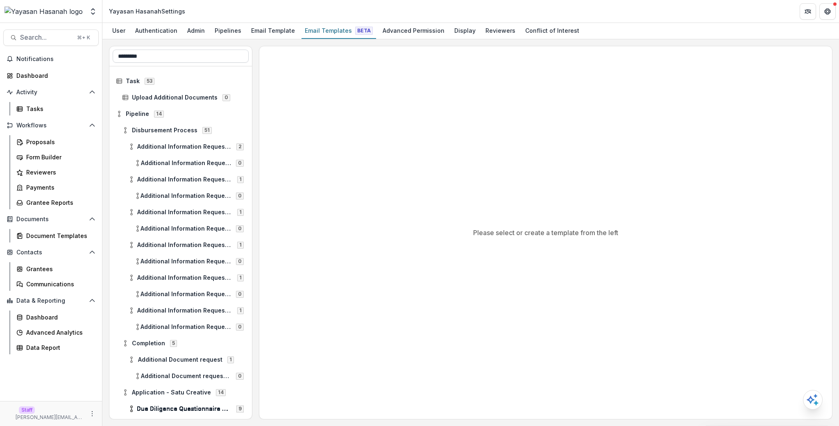
click at [181, 57] on input "*********" at bounding box center [181, 56] width 136 height 13
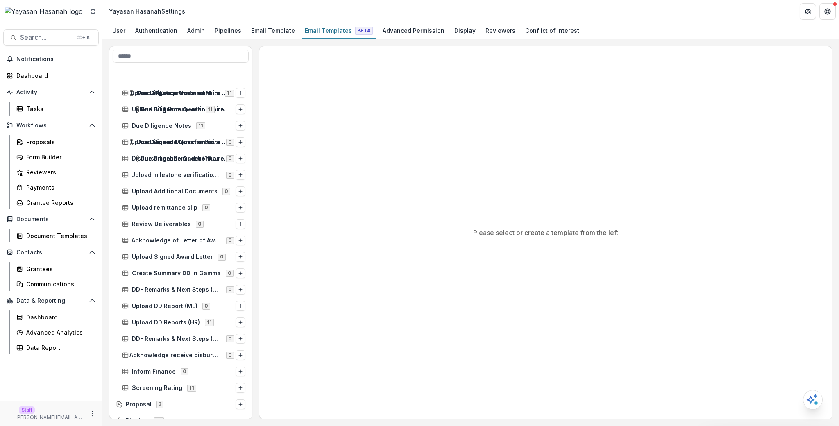
scroll to position [604, 0]
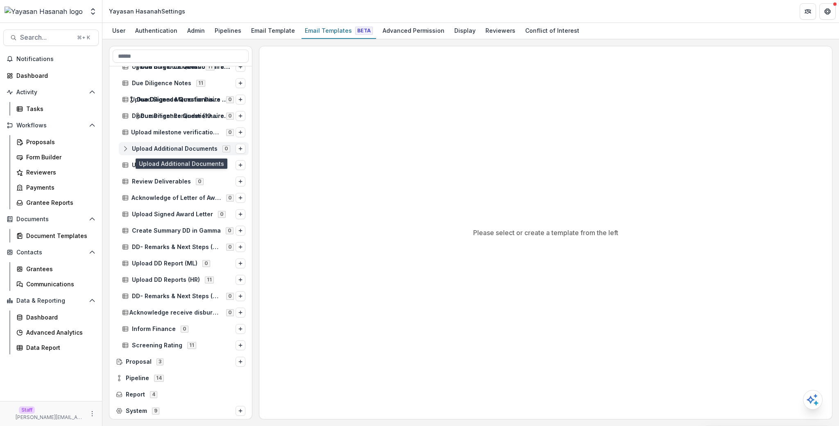
click at [125, 147] on icon at bounding box center [125, 148] width 7 height 7
click at [239, 149] on line "Options" at bounding box center [240, 149] width 3 height 0
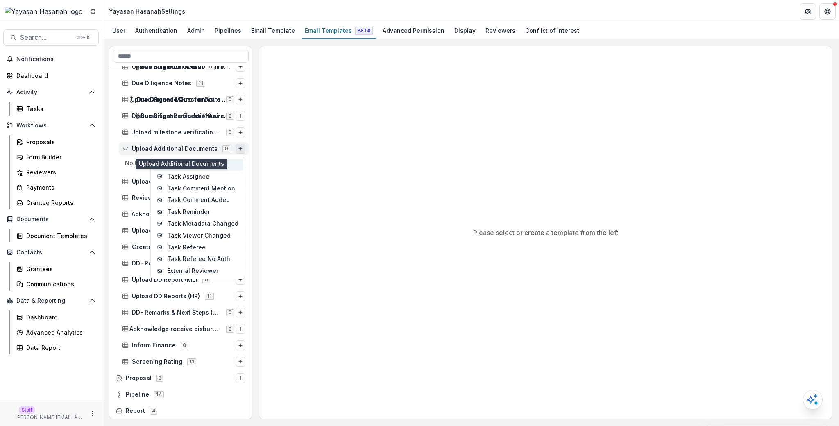
click at [224, 166] on button "Task Completed" at bounding box center [197, 165] width 91 height 12
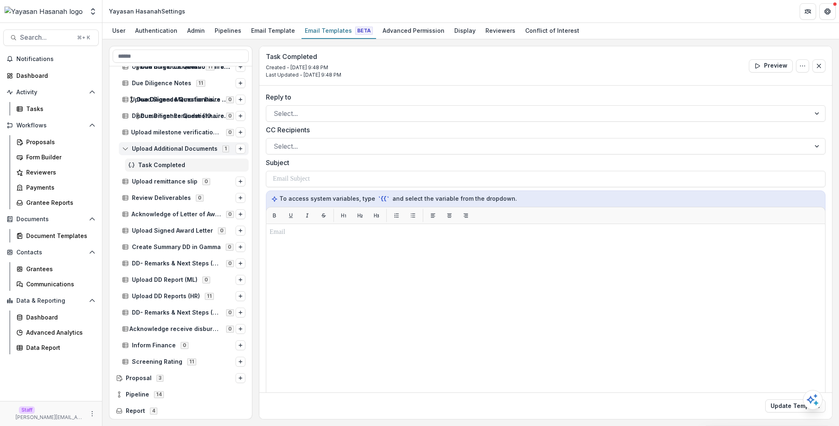
click at [304, 60] on h3 "Task Completed" at bounding box center [303, 57] width 75 height 8
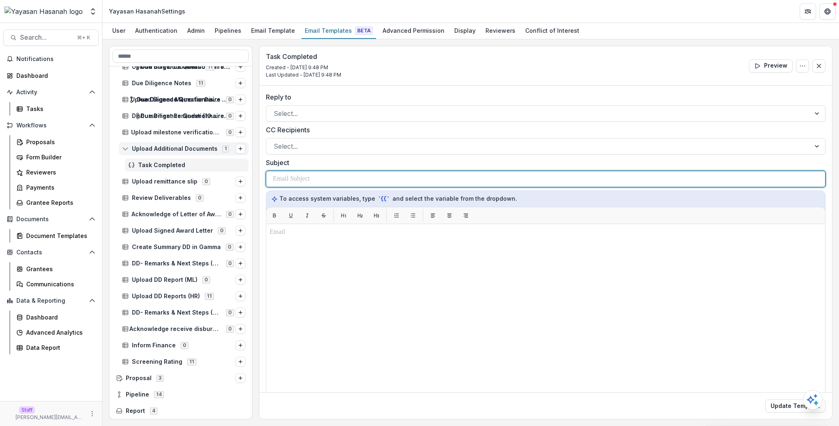
click at [354, 180] on div at bounding box center [545, 179] width 545 height 16
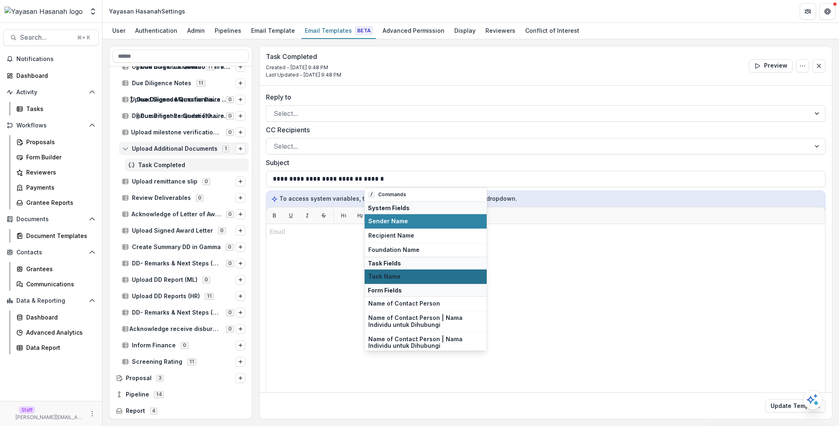
click at [410, 276] on span "Task Name" at bounding box center [425, 276] width 115 height 7
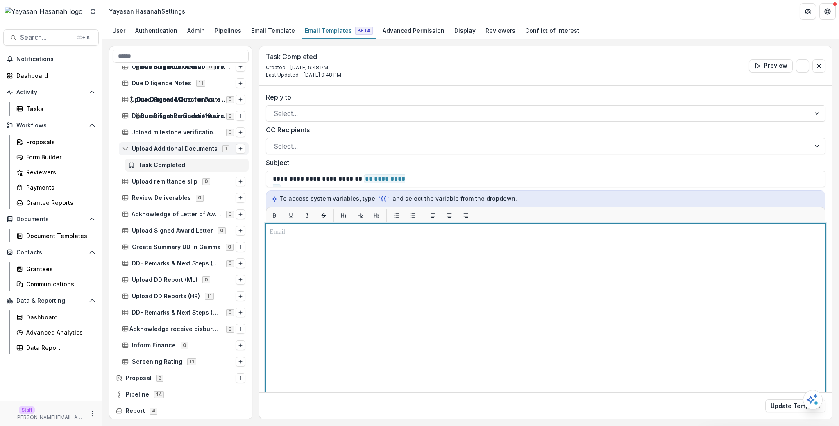
click at [413, 265] on div at bounding box center [545, 325] width 552 height 197
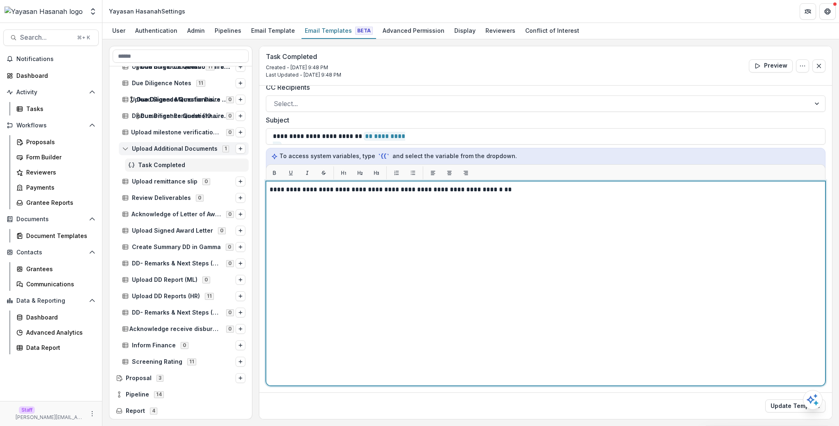
click at [551, 186] on p "**********" at bounding box center [544, 190] width 550 height 10
click at [545, 205] on div "**********" at bounding box center [545, 283] width 552 height 197
click at [545, 206] on div "**********" at bounding box center [545, 283] width 552 height 197
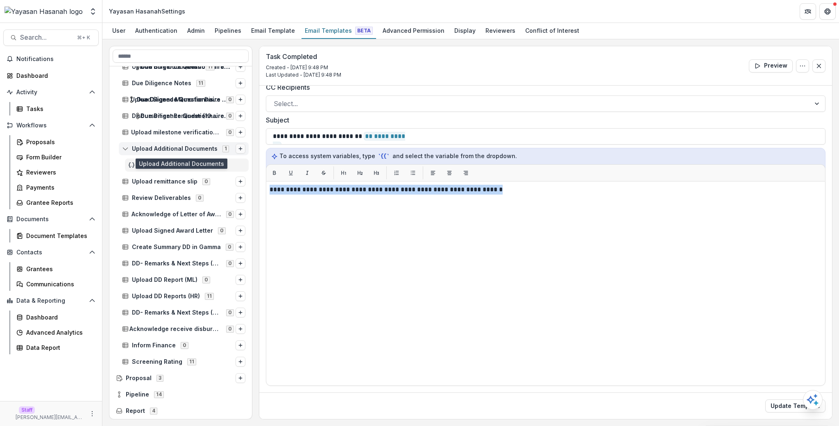
click at [238, 149] on icon "Options" at bounding box center [240, 148] width 5 height 5
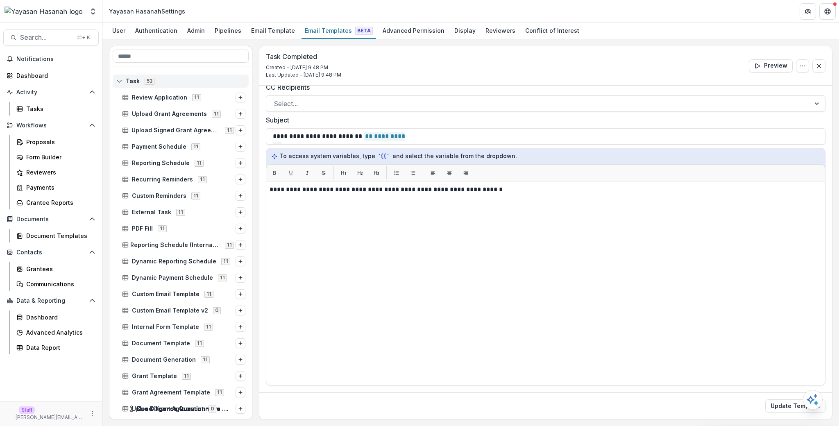
click at [118, 83] on icon at bounding box center [119, 81] width 7 height 7
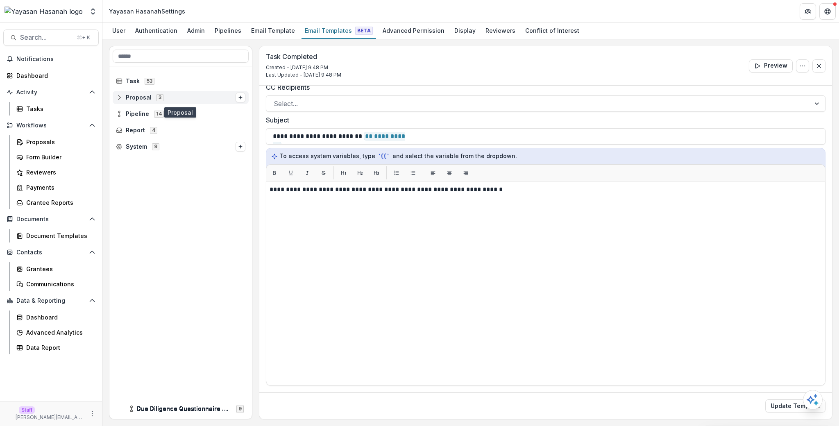
click at [122, 98] on icon at bounding box center [119, 97] width 7 height 7
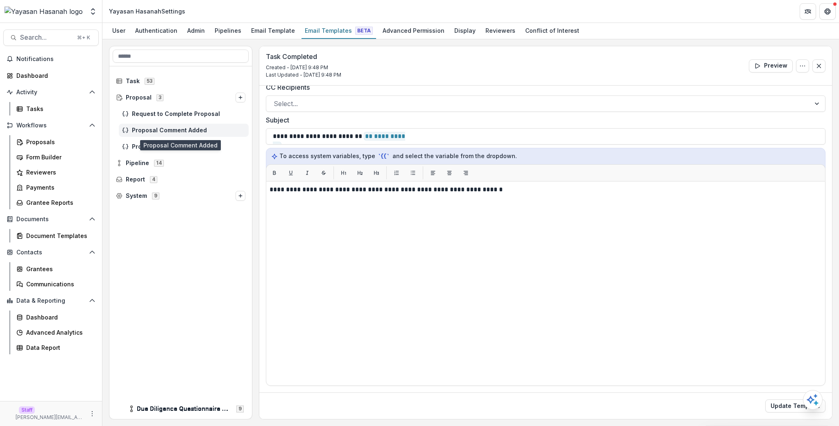
click at [204, 127] on span "Proposal Comment Added" at bounding box center [188, 130] width 113 height 7
